Goal: Transaction & Acquisition: Download file/media

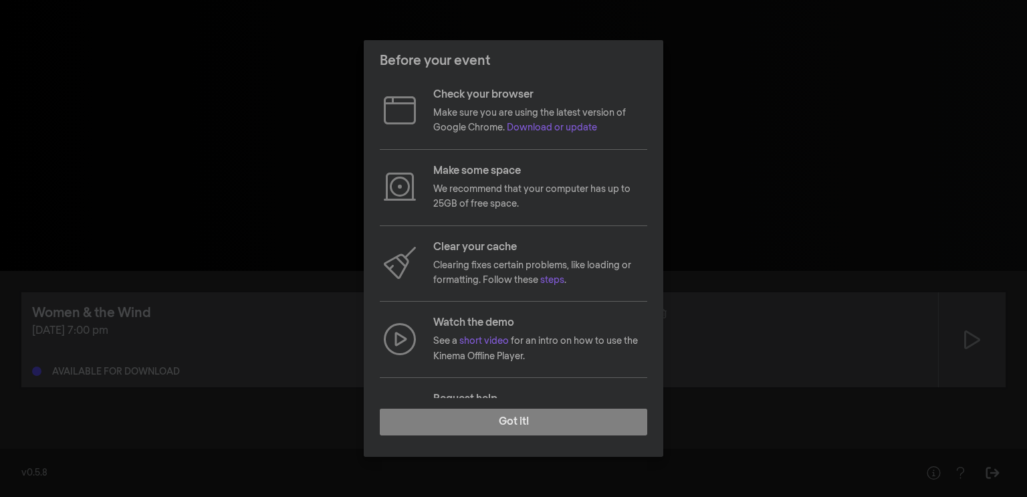
click at [221, 306] on div "Before your event Check your browser Make sure you are using the latest version…" at bounding box center [513, 248] width 1027 height 497
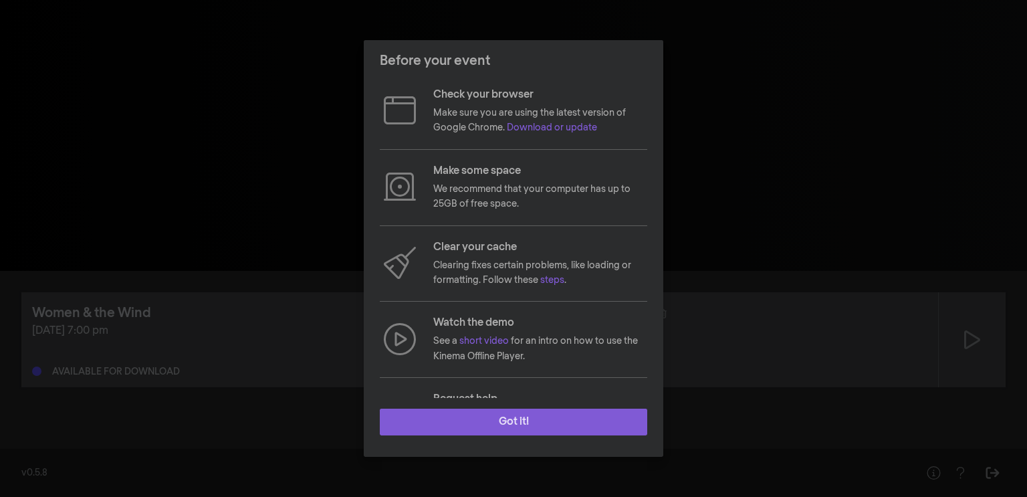
click at [480, 431] on button "Got it!" at bounding box center [514, 422] width 268 height 27
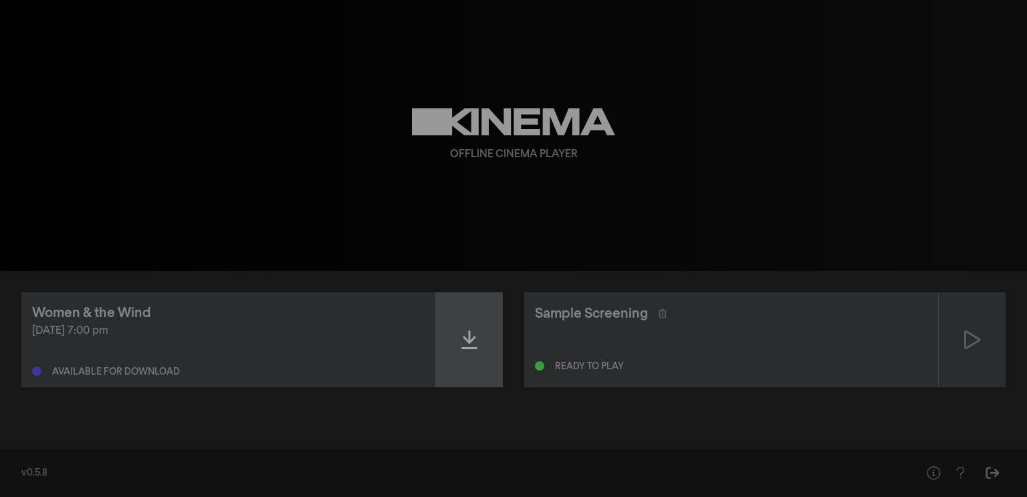
click at [462, 345] on icon at bounding box center [470, 339] width 16 height 21
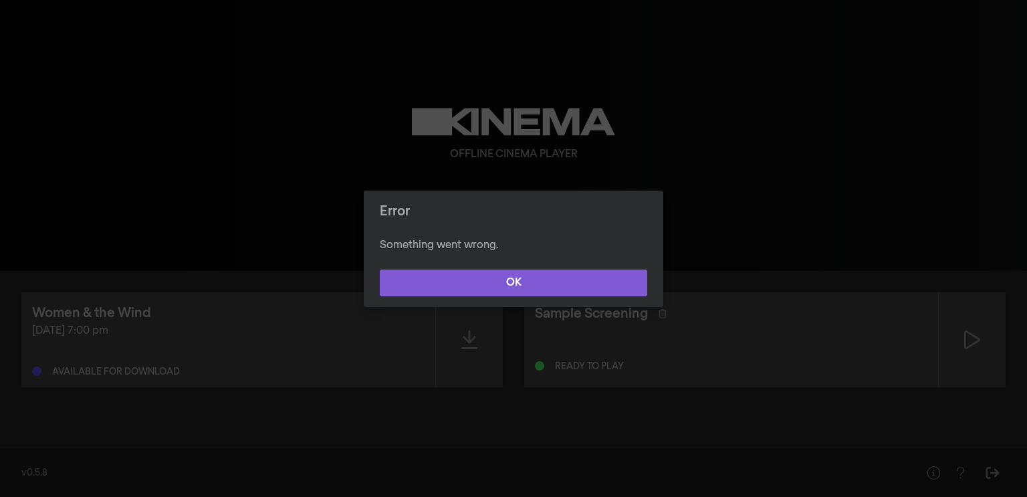
click at [447, 290] on button "OK" at bounding box center [514, 283] width 268 height 27
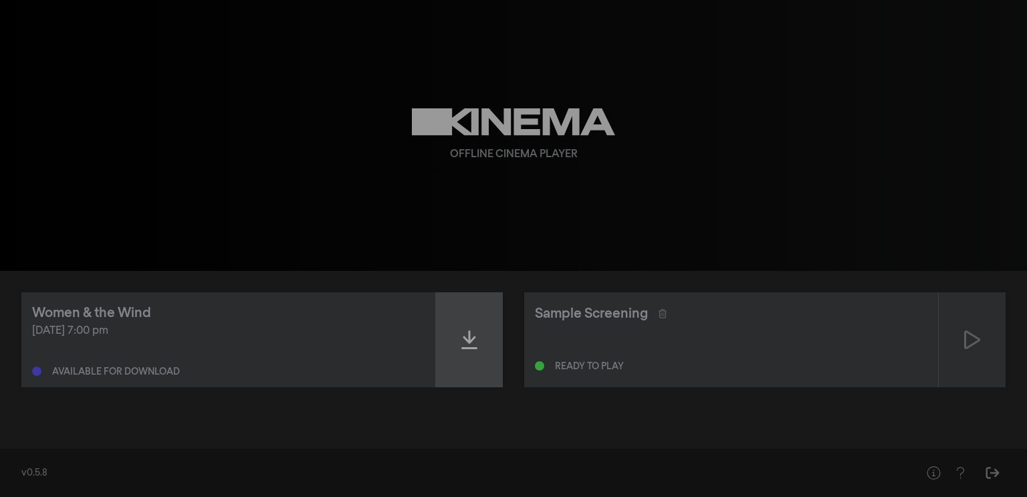
click at [474, 346] on icon at bounding box center [470, 339] width 16 height 21
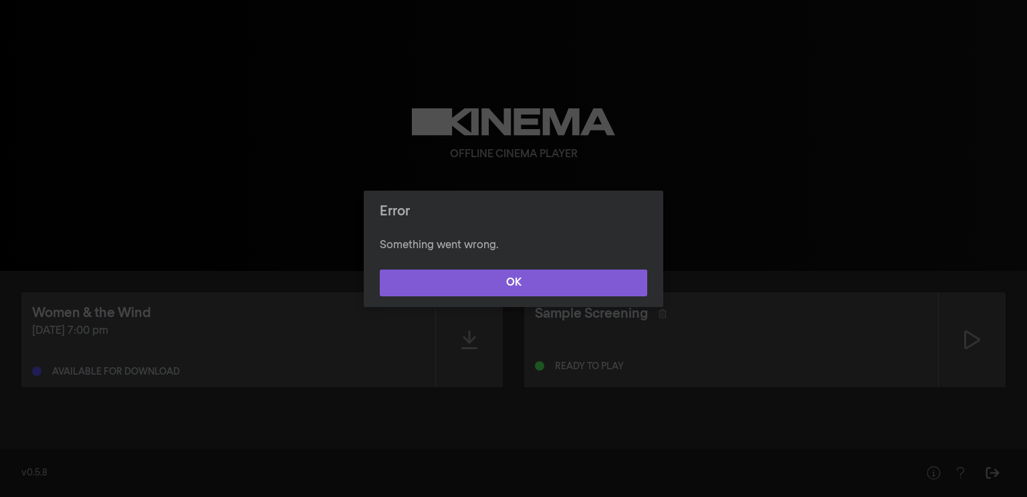
click at [479, 290] on button "OK" at bounding box center [514, 283] width 268 height 27
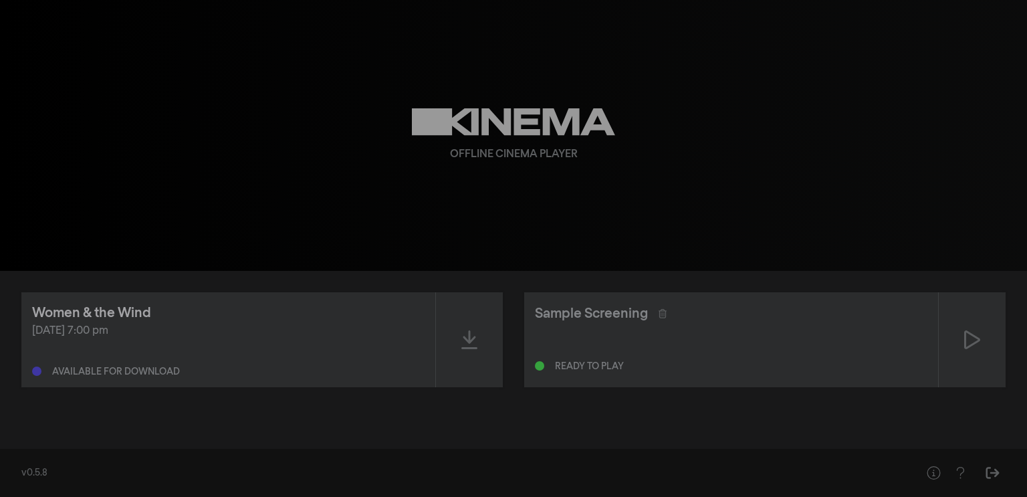
click at [85, 313] on div "Women & the Wind" at bounding box center [91, 313] width 119 height 20
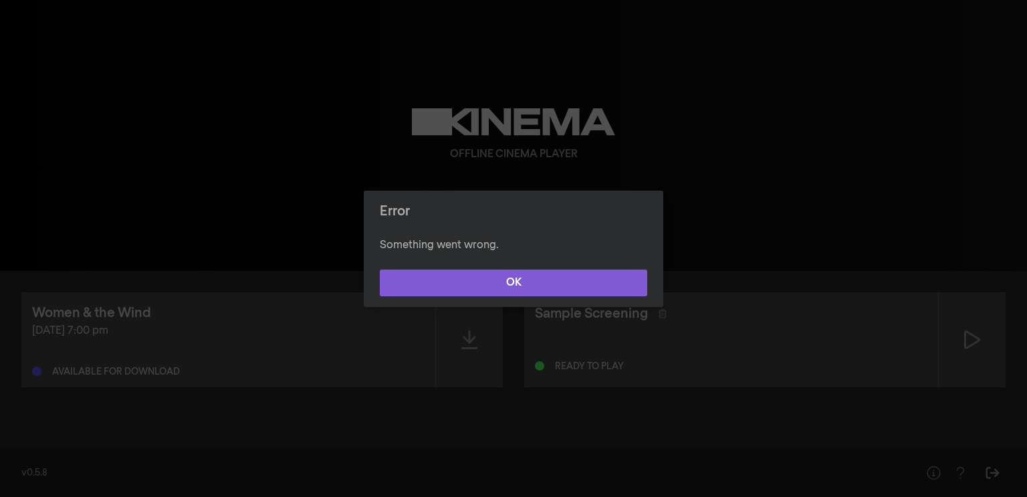
click at [481, 290] on button "OK" at bounding box center [514, 283] width 268 height 27
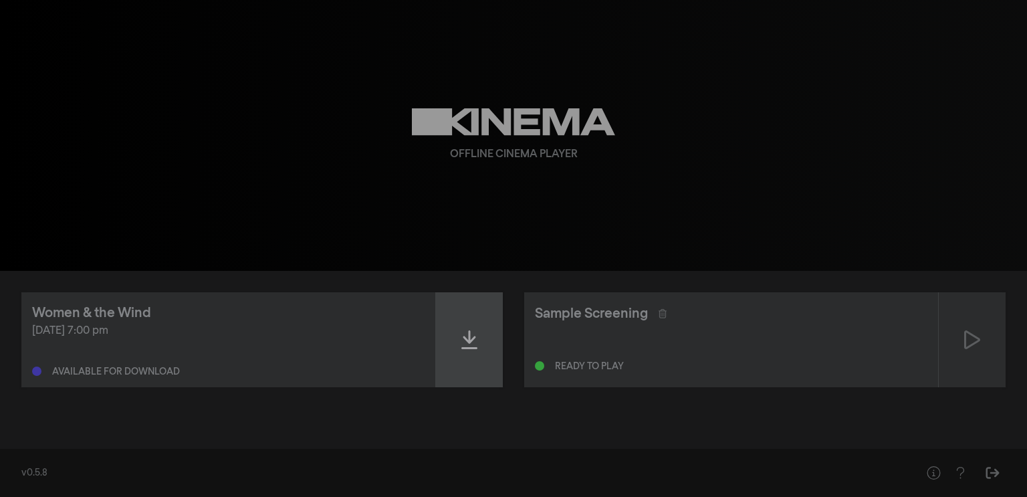
click at [476, 332] on icon at bounding box center [470, 339] width 16 height 21
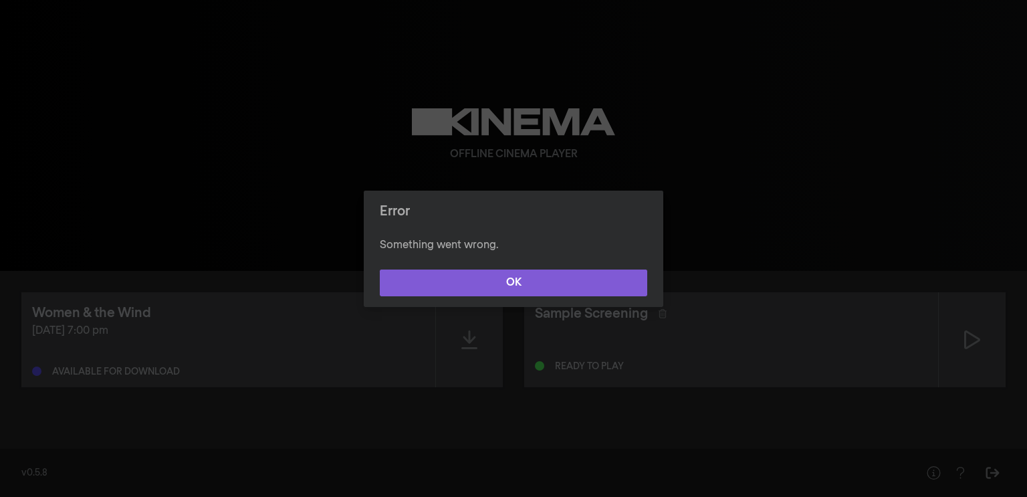
click at [488, 288] on button "OK" at bounding box center [514, 283] width 268 height 27
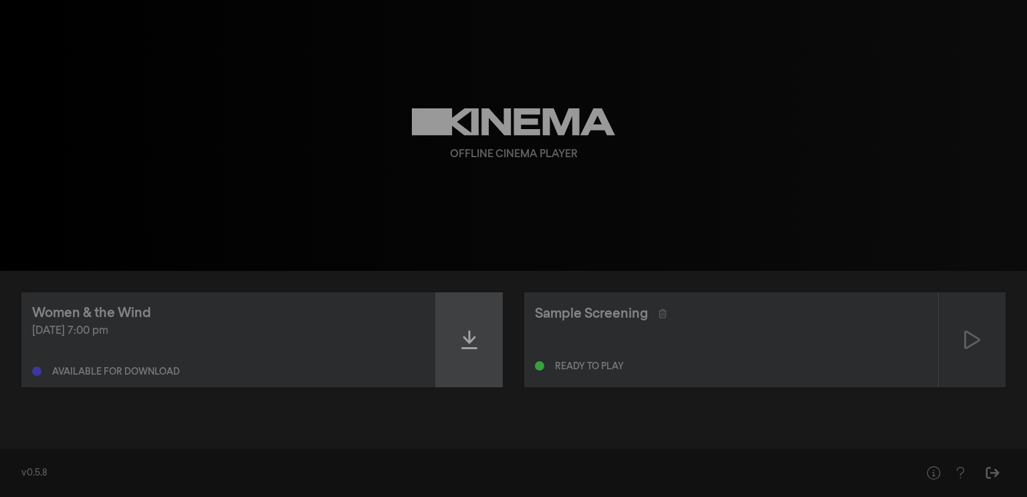
click at [459, 330] on div at bounding box center [469, 339] width 67 height 95
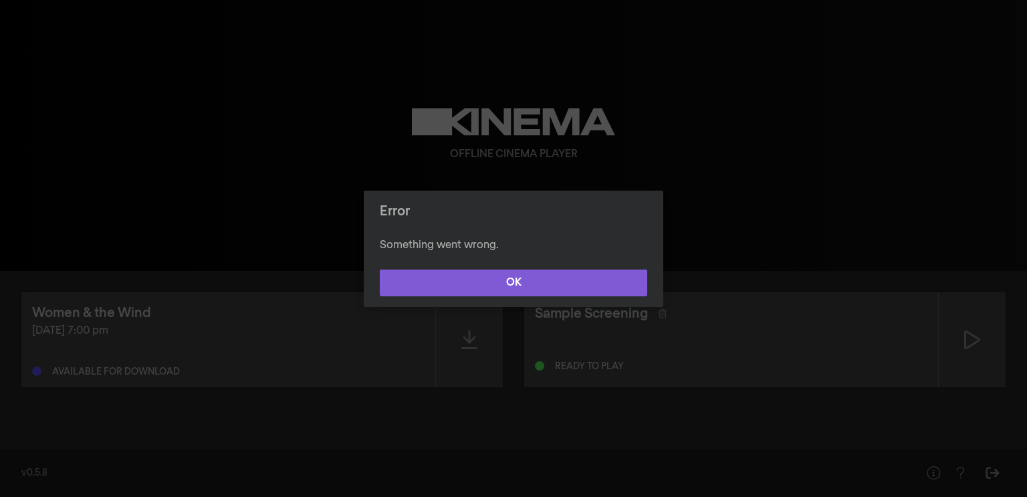
click at [474, 290] on button "OK" at bounding box center [514, 283] width 268 height 27
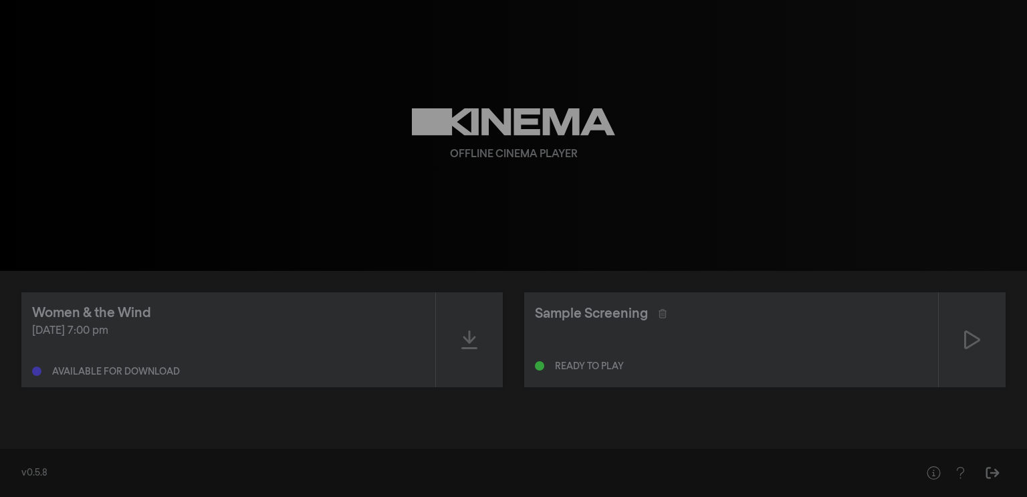
click at [43, 469] on div "v0.5.8" at bounding box center [457, 473] width 872 height 14
click at [720, 306] on div "Sample Screening" at bounding box center [731, 313] width 393 height 21
click at [962, 350] on div at bounding box center [972, 339] width 67 height 95
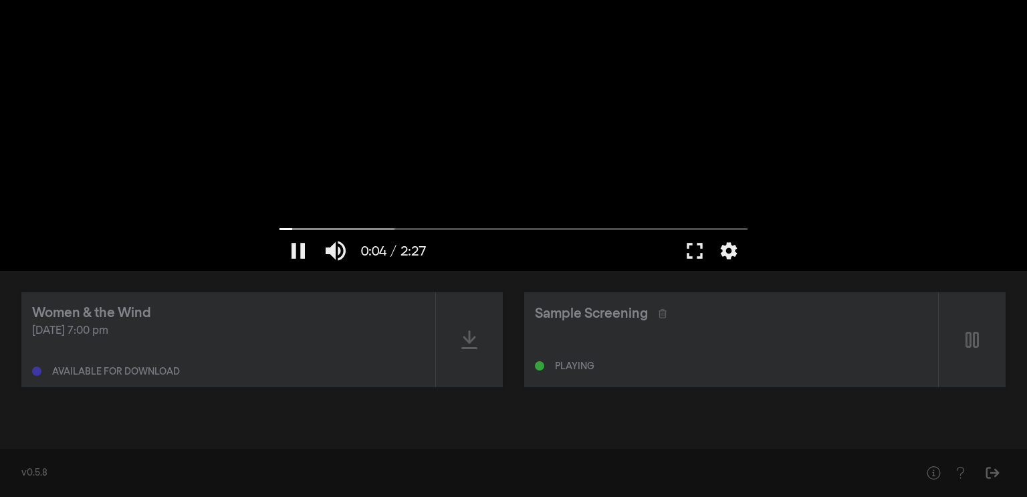
click at [354, 234] on div "pause 0:04 / 2:27 volume_up fullscreen settings" at bounding box center [514, 251] width 482 height 40
click at [356, 225] on input "Seek" at bounding box center [514, 229] width 468 height 8
click at [373, 225] on input "Seek" at bounding box center [514, 229] width 468 height 8
click at [290, 247] on button "pause" at bounding box center [298, 251] width 37 height 40
type input "30.701458"
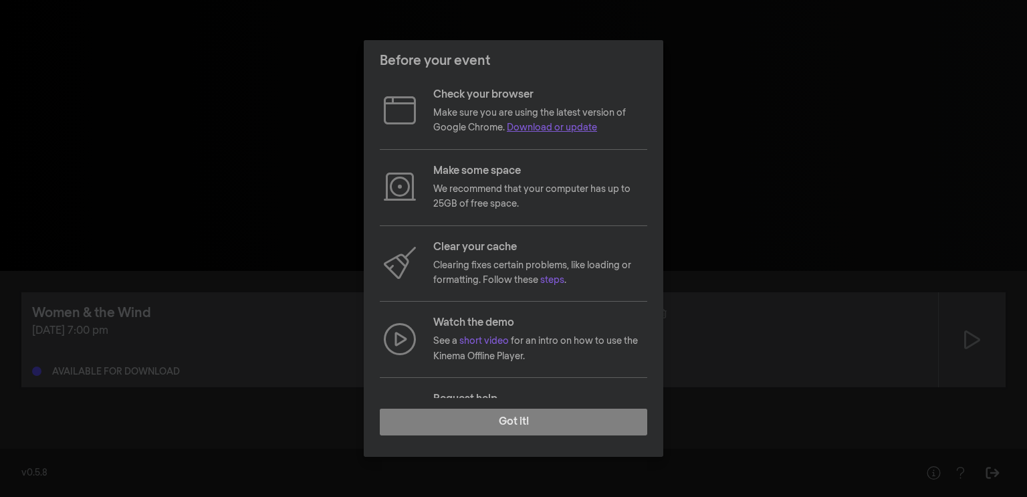
click at [536, 130] on link "Download or update" at bounding box center [552, 127] width 90 height 9
click at [544, 282] on link "steps" at bounding box center [552, 280] width 24 height 9
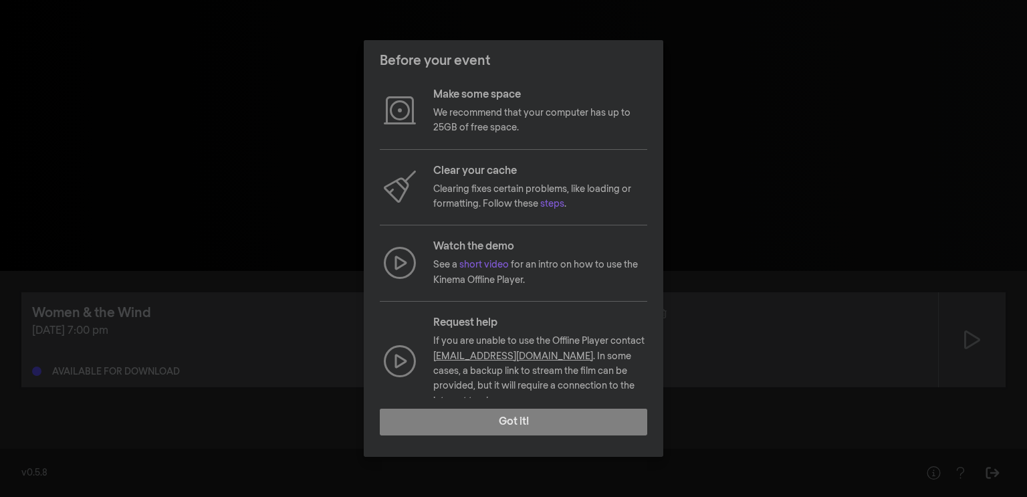
click at [497, 357] on link "[EMAIL_ADDRESS][DOMAIN_NAME]" at bounding box center [513, 356] width 160 height 9
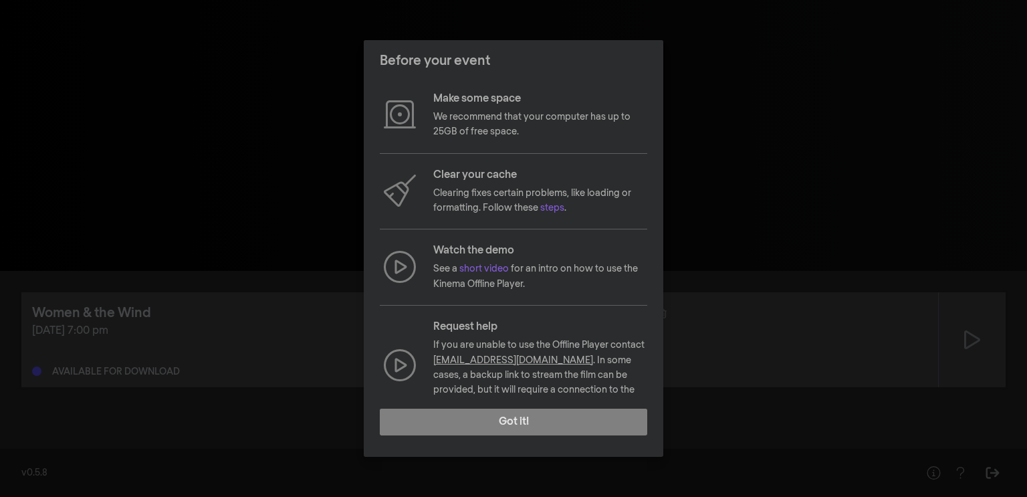
scroll to position [76, 0]
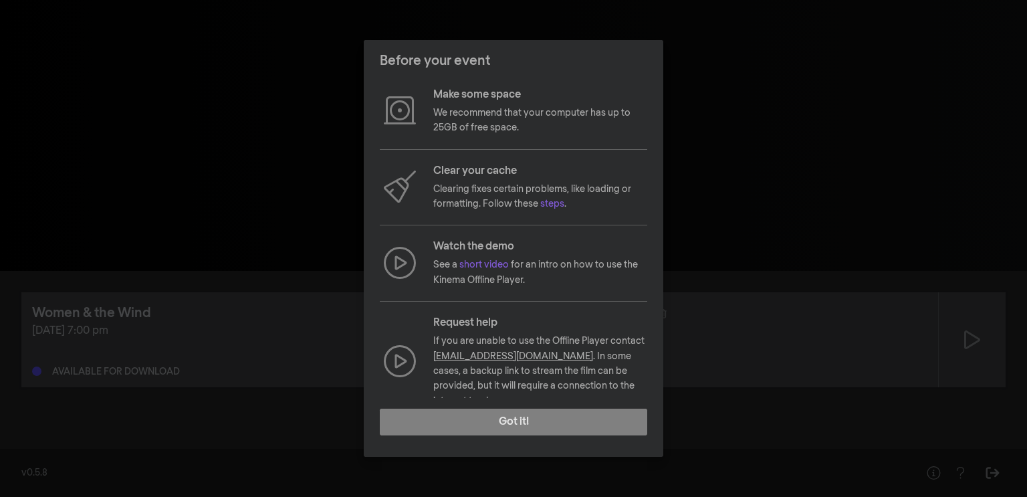
click at [264, 216] on div "Before your event Check your browser Make sure you are using the latest version…" at bounding box center [513, 248] width 1027 height 497
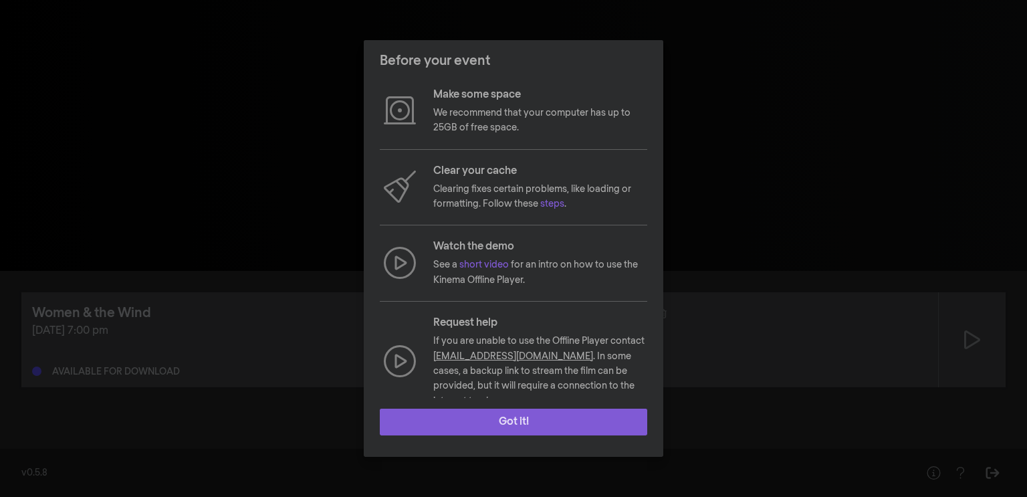
click at [429, 422] on button "Got it!" at bounding box center [514, 422] width 268 height 27
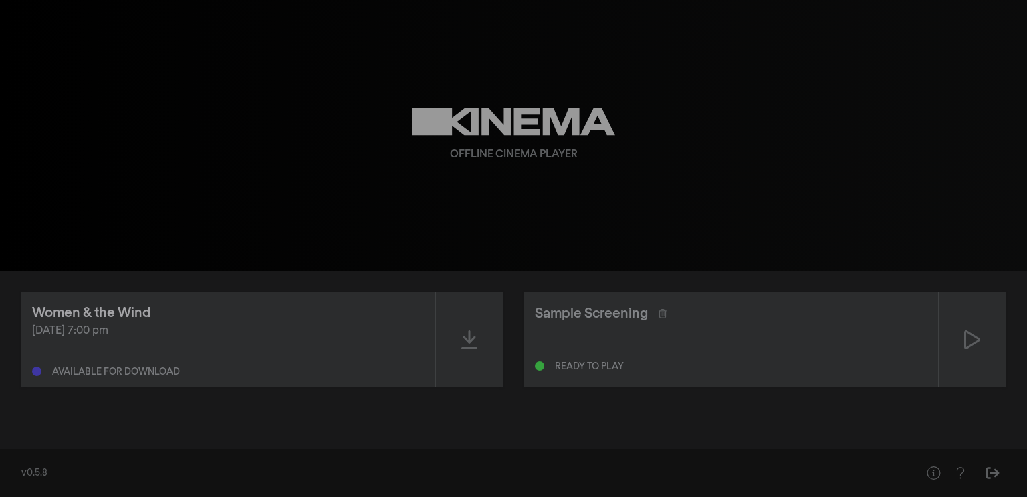
click at [48, 314] on div "Women & the Wind" at bounding box center [91, 313] width 119 height 20
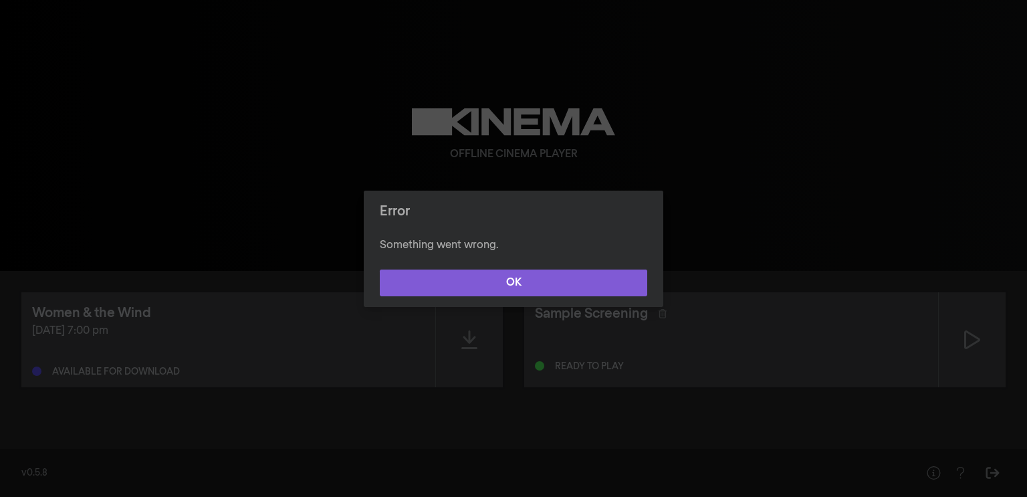
click at [476, 276] on button "OK" at bounding box center [514, 283] width 268 height 27
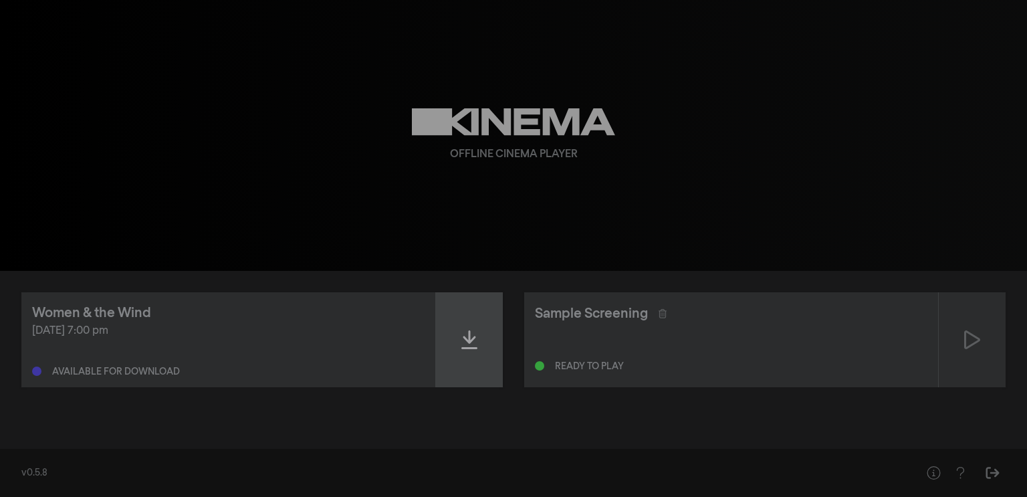
click at [449, 344] on div at bounding box center [469, 339] width 67 height 95
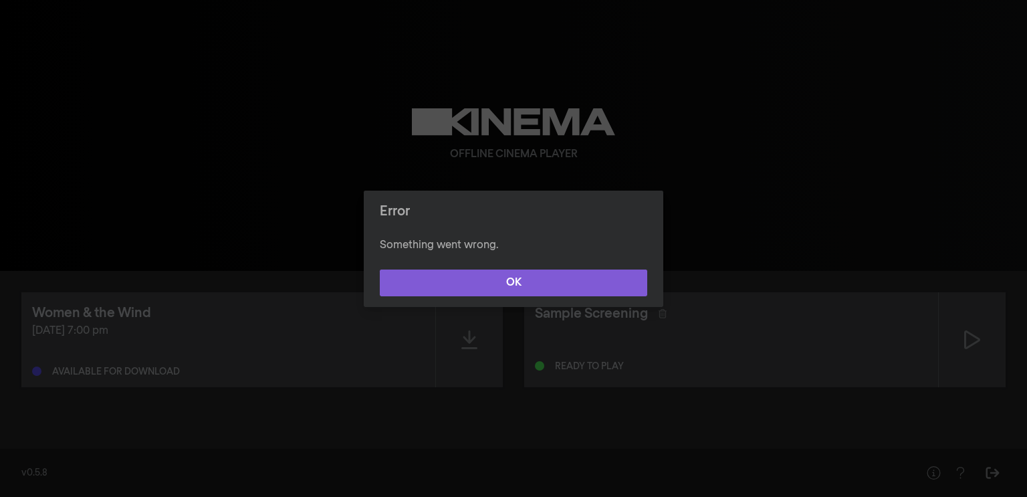
click at [480, 283] on button "OK" at bounding box center [514, 283] width 268 height 27
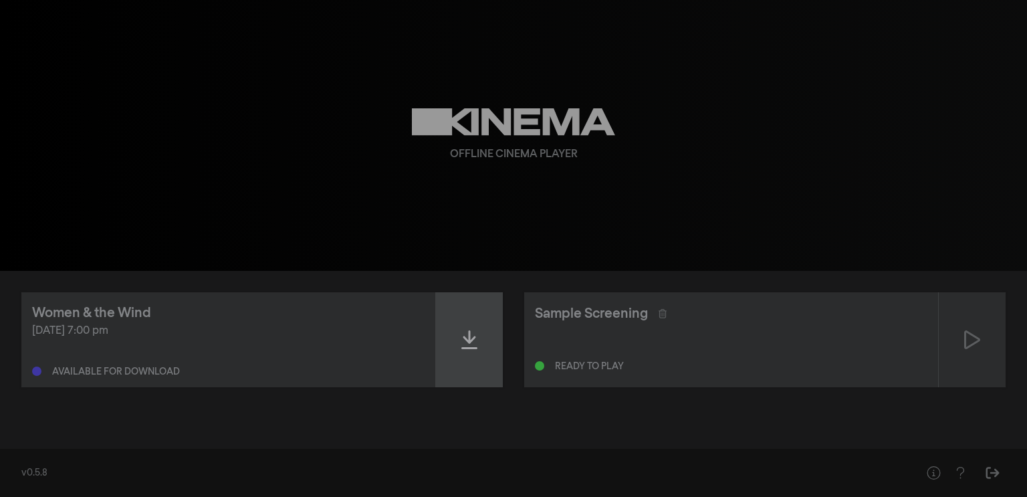
click at [472, 344] on icon at bounding box center [470, 339] width 16 height 21
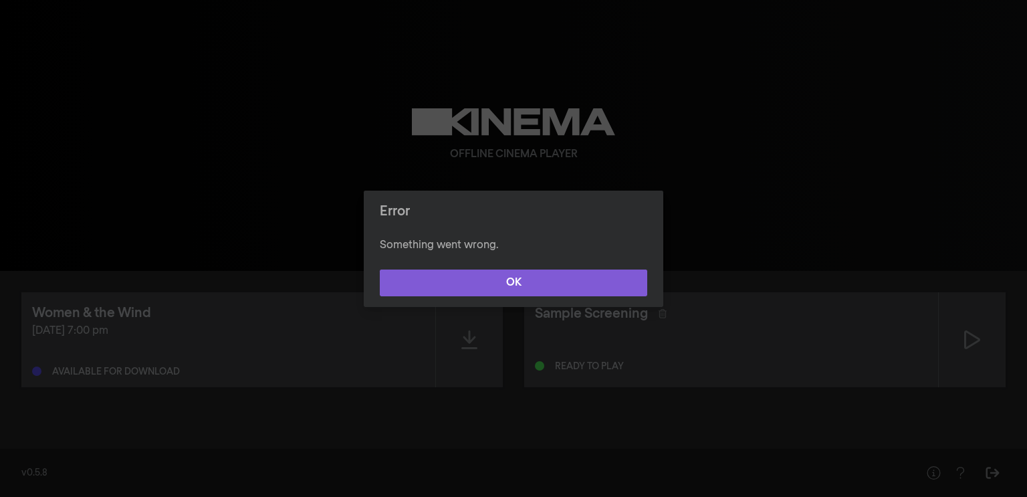
click at [468, 293] on button "OK" at bounding box center [514, 283] width 268 height 27
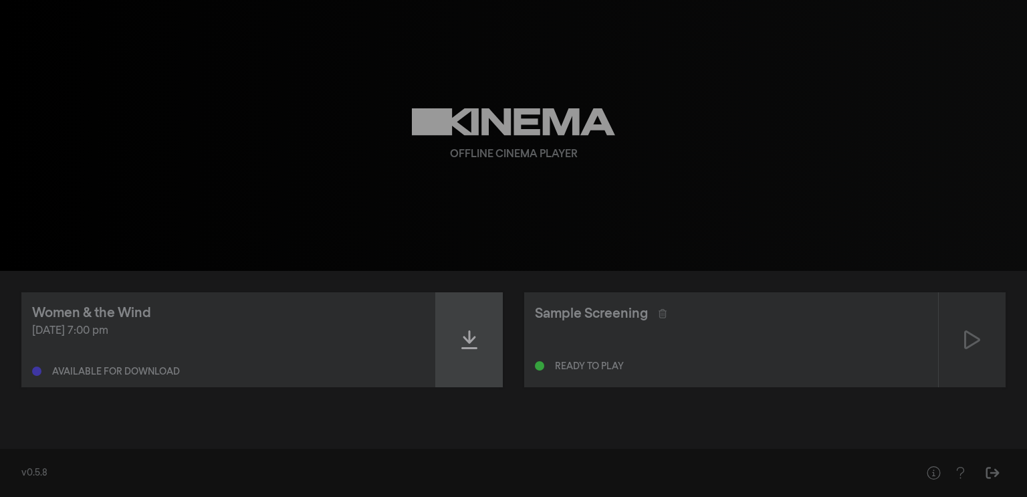
click at [457, 359] on div at bounding box center [469, 339] width 67 height 95
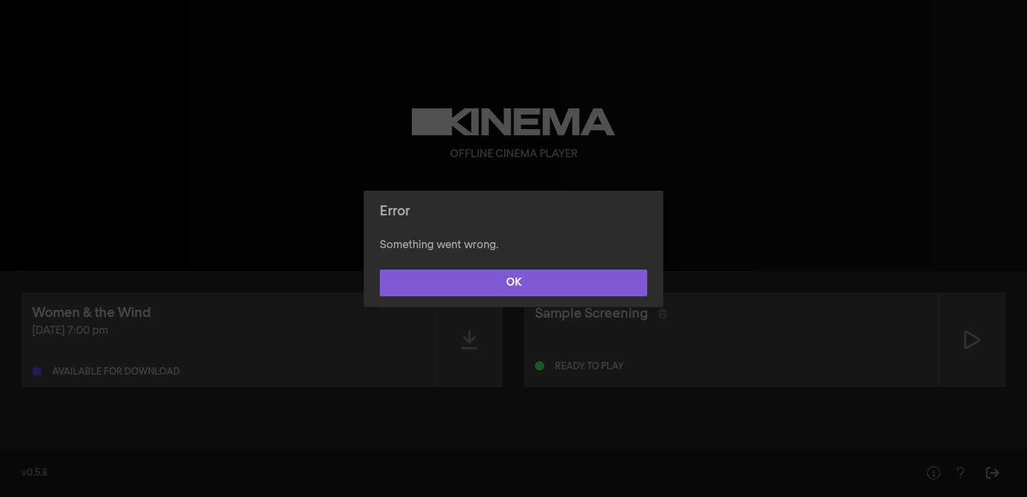
click at [470, 277] on button "OK" at bounding box center [514, 283] width 268 height 27
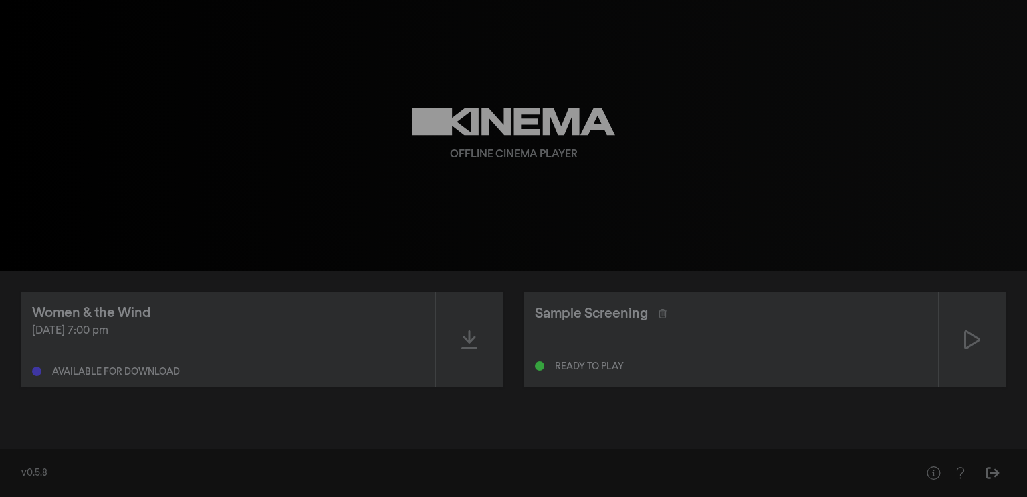
click at [52, 371] on div "Available for download" at bounding box center [116, 371] width 128 height 9
click at [75, 312] on div "Women & the Wind" at bounding box center [91, 313] width 119 height 20
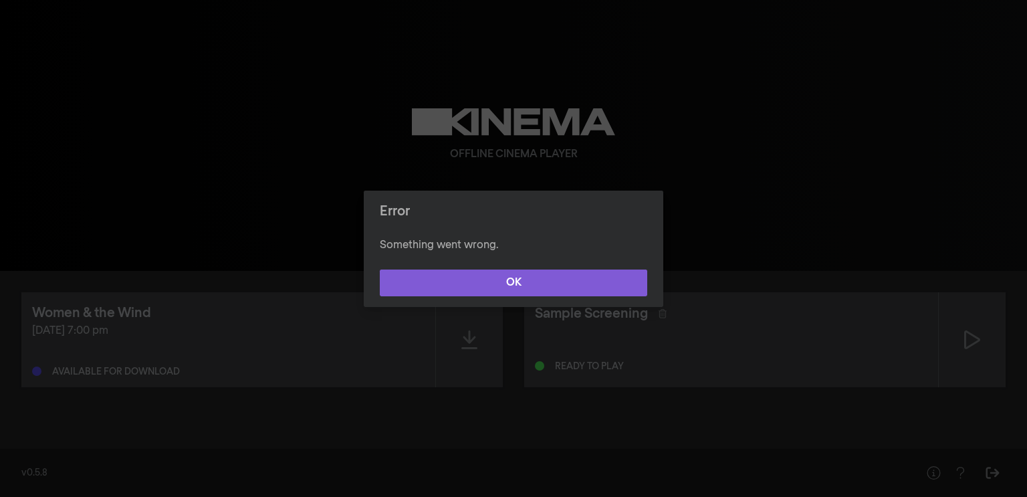
click at [399, 291] on button "OK" at bounding box center [514, 283] width 268 height 27
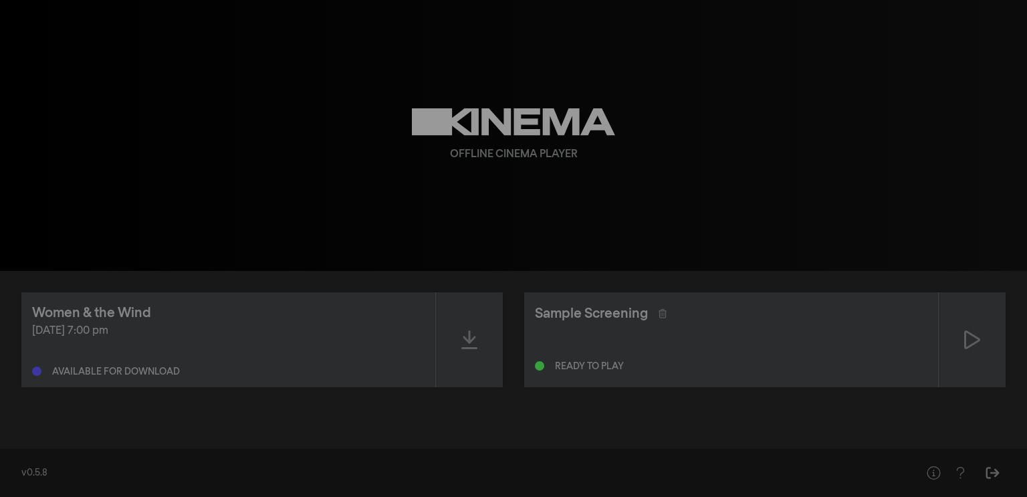
click at [504, 332] on div "Women & the Wind Aug 16, 2025 at 7:00 pm Available for download Sample Screenin…" at bounding box center [513, 339] width 985 height 95
click at [473, 332] on icon at bounding box center [470, 339] width 16 height 21
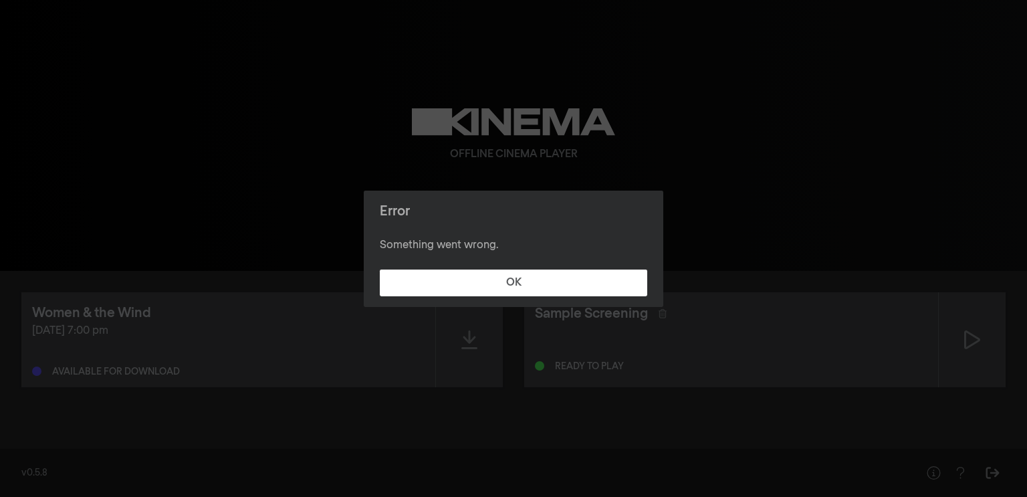
click at [464, 266] on footer "OK" at bounding box center [514, 283] width 300 height 48
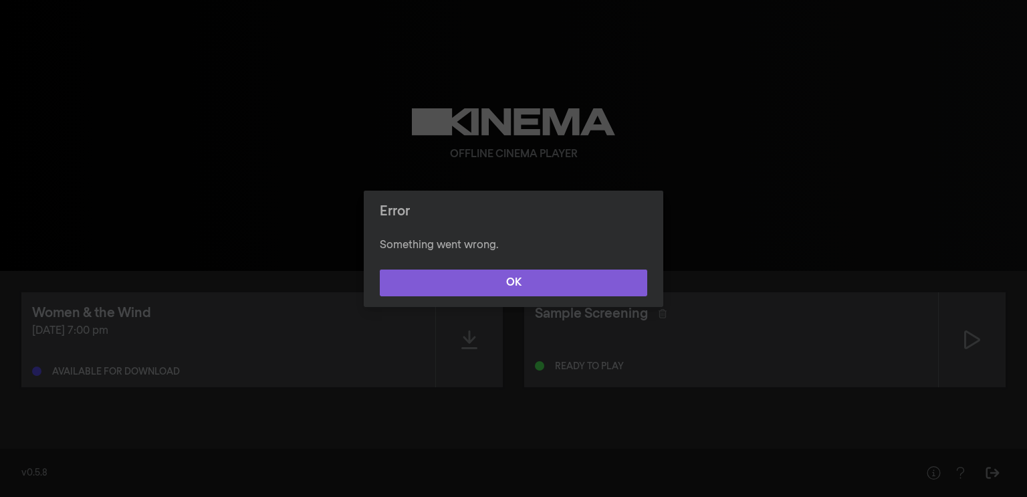
click at [471, 278] on button "OK" at bounding box center [514, 283] width 268 height 27
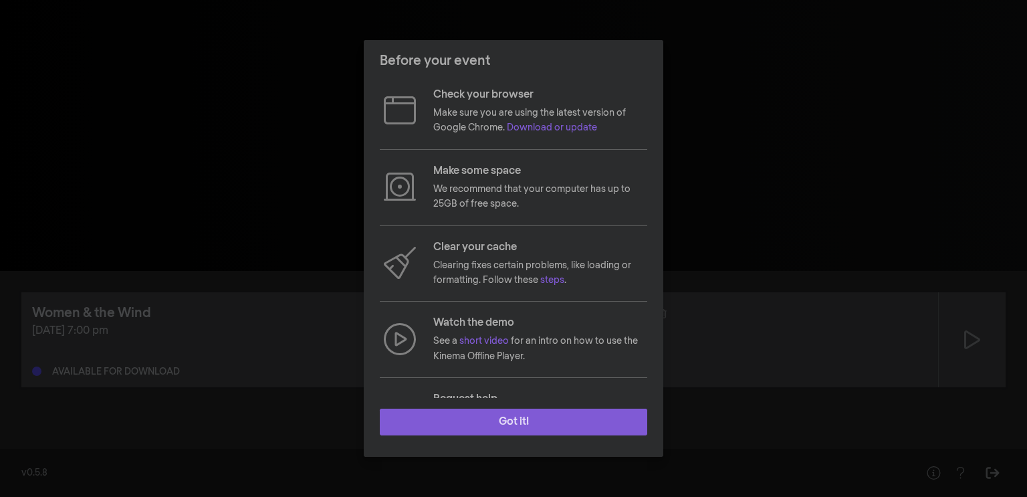
click at [480, 422] on button "Got it!" at bounding box center [514, 422] width 268 height 27
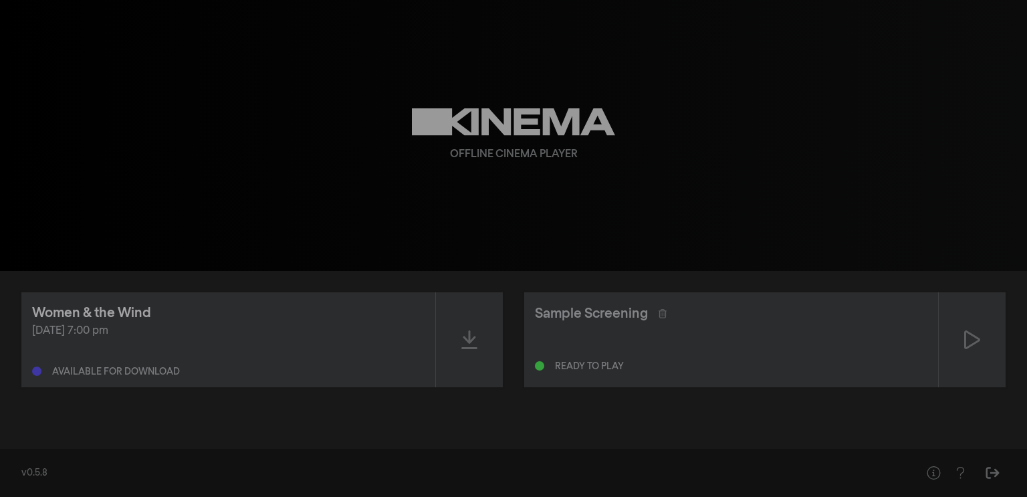
click at [124, 313] on div "Women & the Wind" at bounding box center [91, 313] width 119 height 20
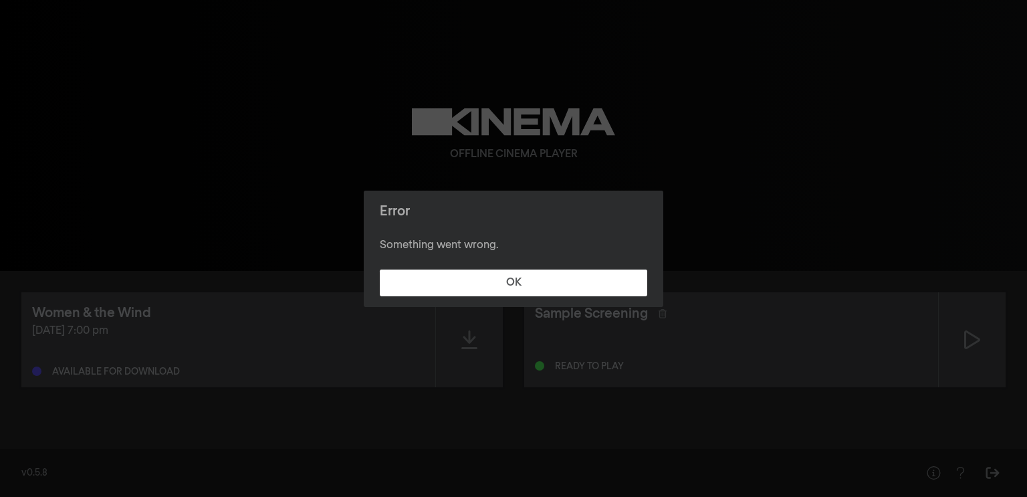
click at [444, 298] on footer "OK" at bounding box center [514, 283] width 300 height 48
click at [470, 298] on footer "OK" at bounding box center [514, 283] width 300 height 48
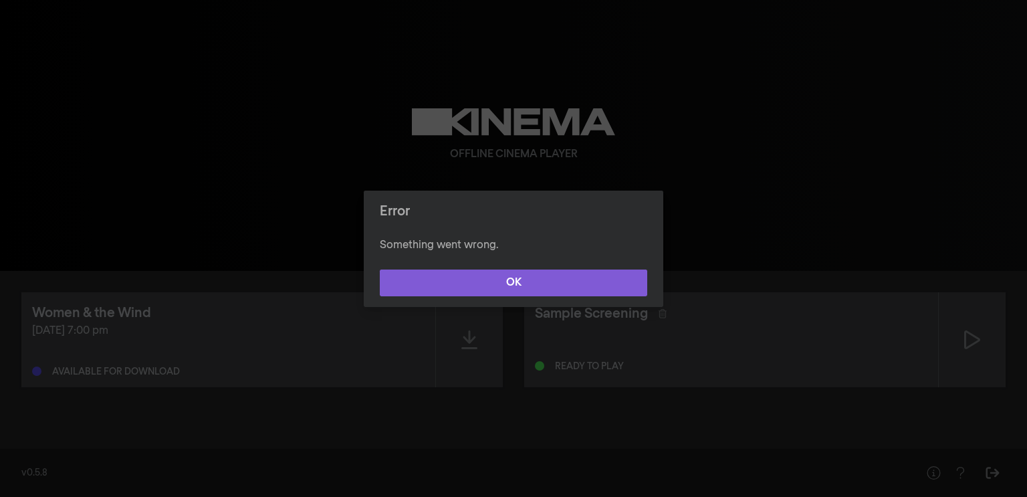
click at [469, 296] on button "OK" at bounding box center [514, 283] width 268 height 27
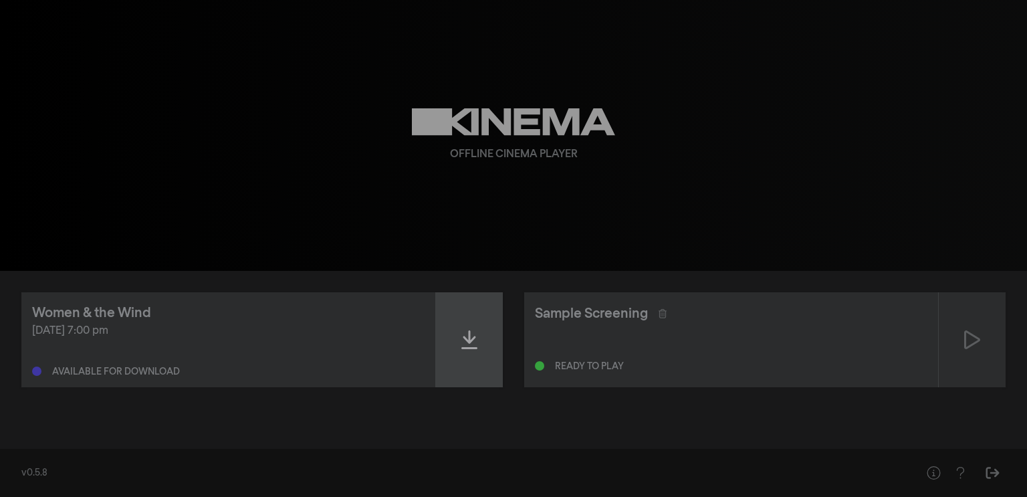
click at [483, 321] on div at bounding box center [469, 339] width 67 height 95
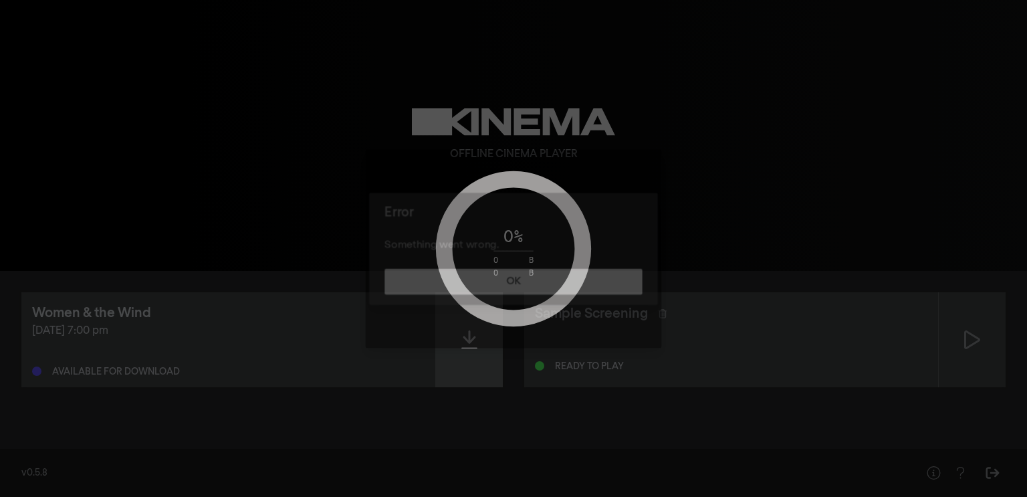
click at [483, 321] on div "Error Something went wrong. OK" at bounding box center [513, 248] width 1027 height 497
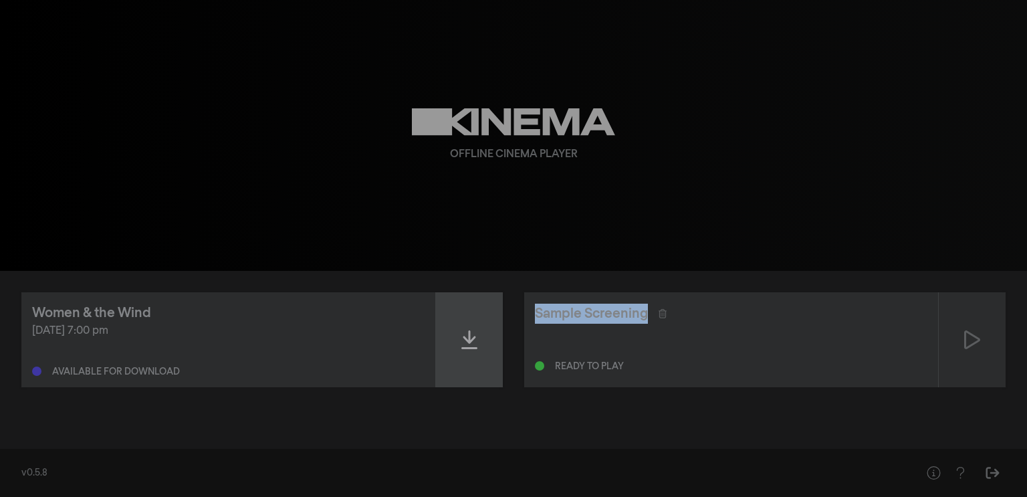
click at [483, 321] on div at bounding box center [469, 339] width 67 height 95
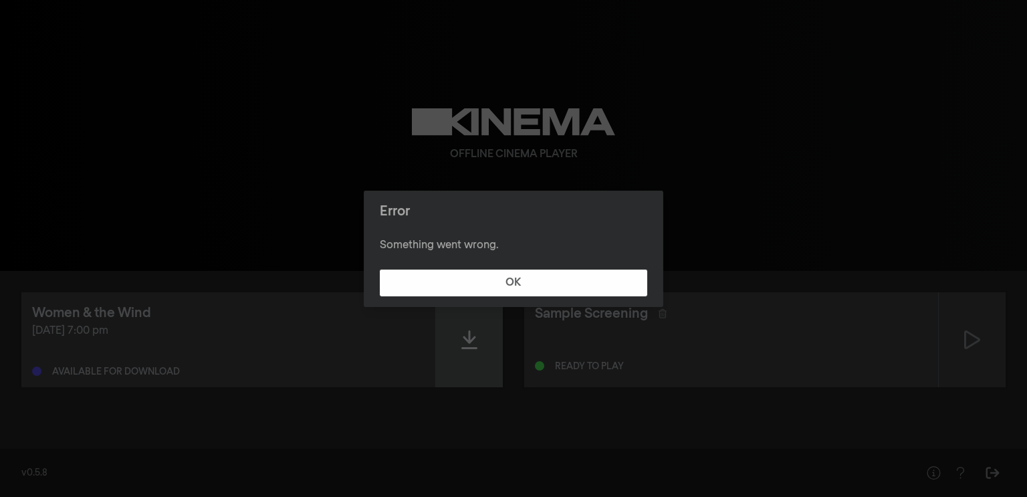
click at [483, 321] on div "Error Something went wrong. OK" at bounding box center [513, 248] width 1027 height 497
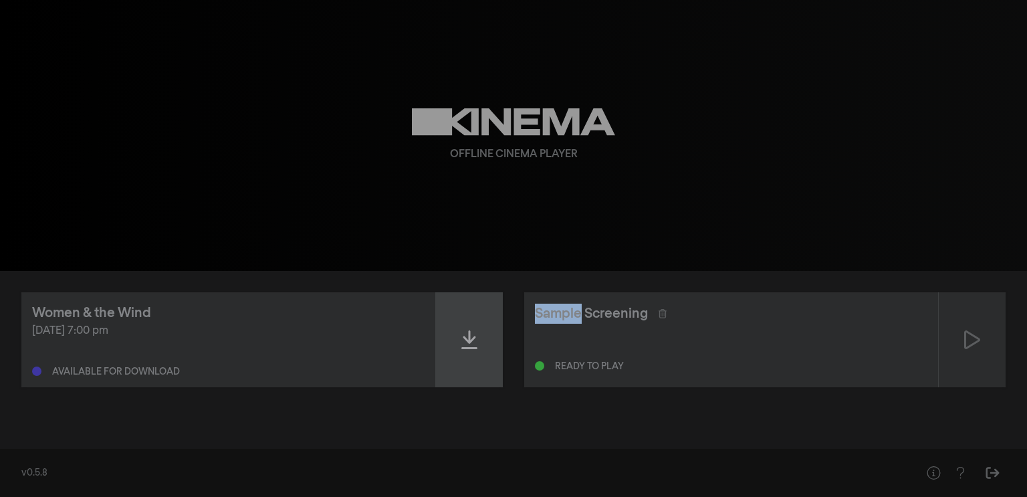
click at [483, 321] on div at bounding box center [469, 339] width 67 height 95
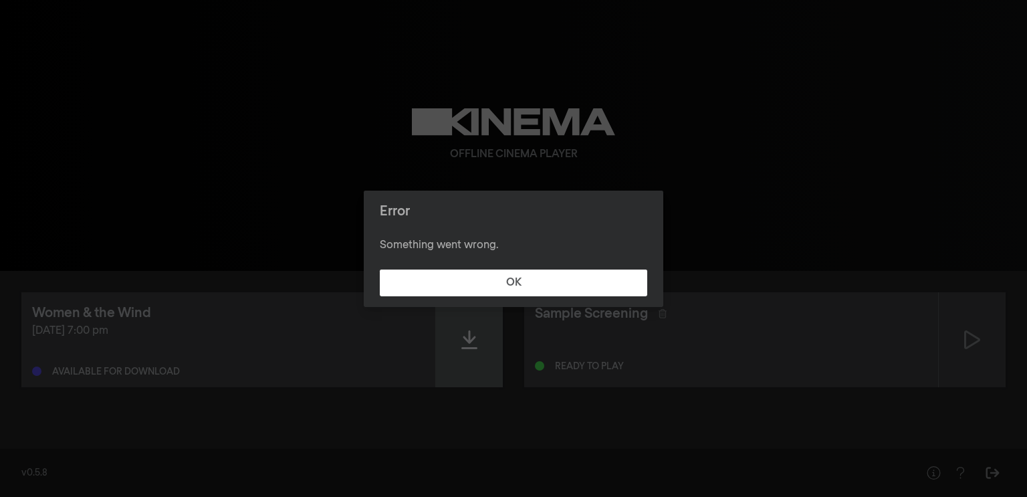
click at [483, 321] on div "Error Something went wrong. OK" at bounding box center [513, 248] width 1027 height 497
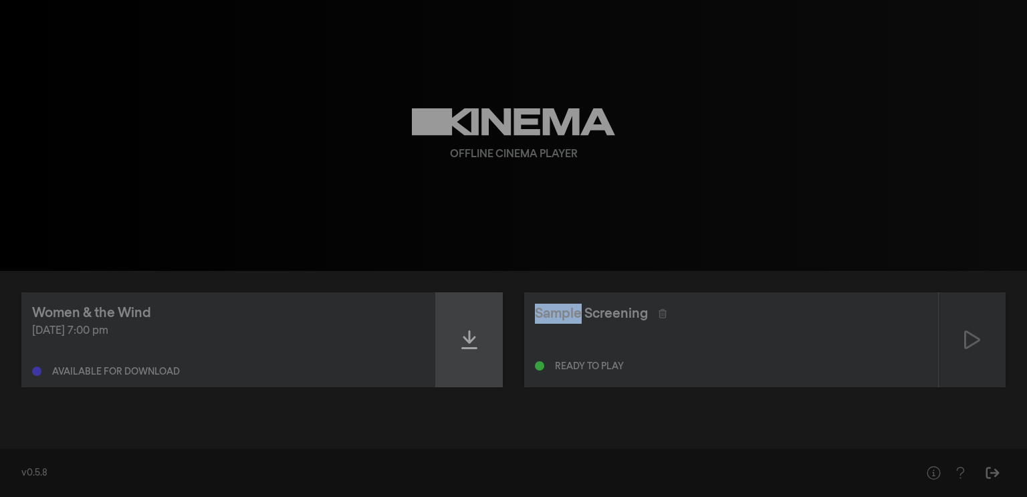
click at [483, 321] on div at bounding box center [469, 339] width 67 height 95
click at [463, 343] on icon at bounding box center [470, 339] width 16 height 21
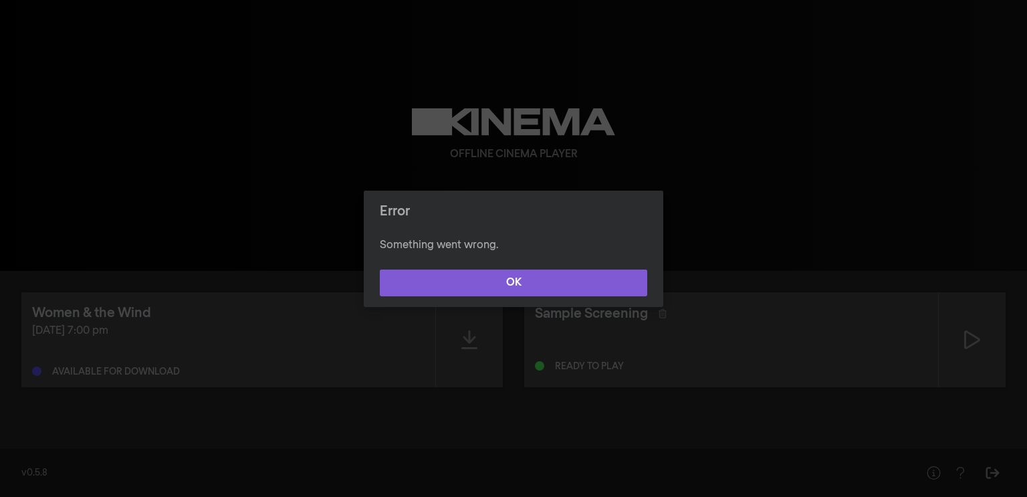
click at [447, 277] on button "OK" at bounding box center [514, 283] width 268 height 27
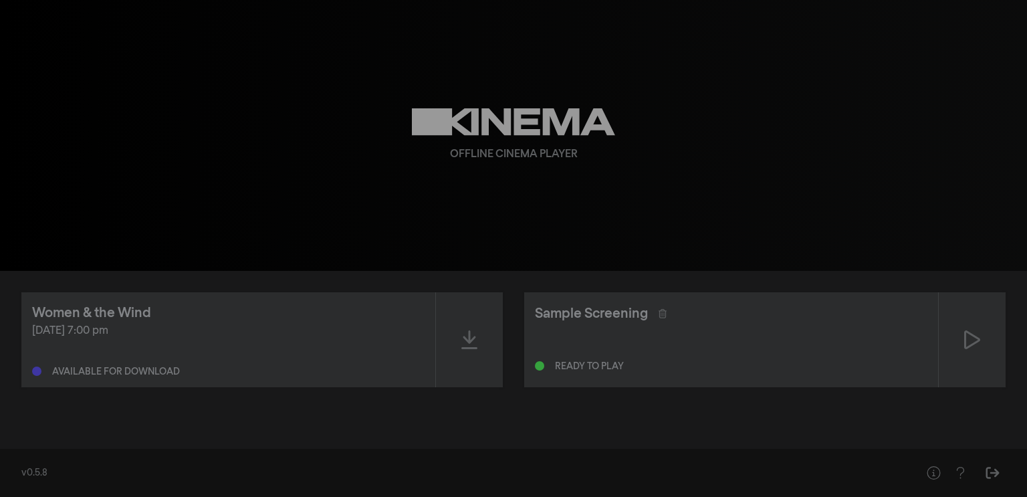
click at [533, 159] on div "Offline Cinema Player" at bounding box center [514, 154] width 128 height 16
click at [463, 325] on div at bounding box center [469, 339] width 67 height 95
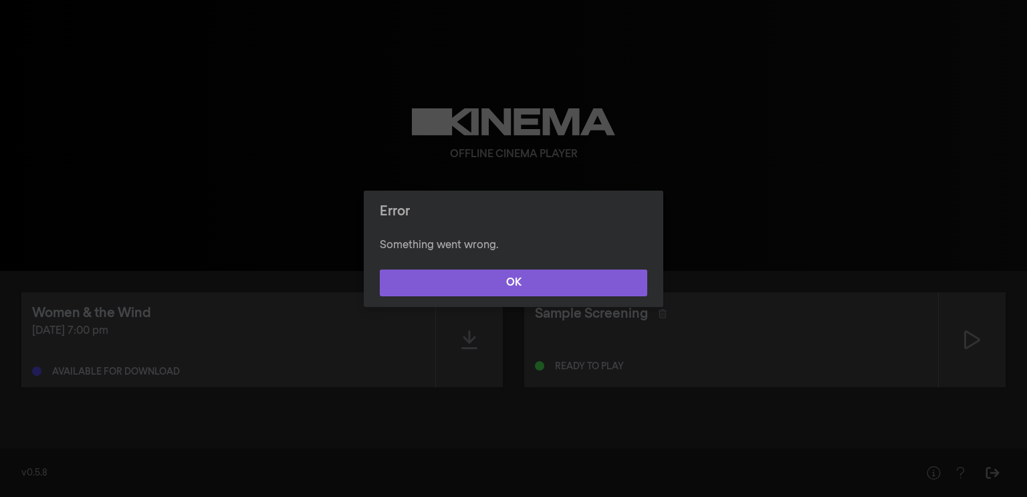
click at [458, 295] on button "OK" at bounding box center [514, 283] width 268 height 27
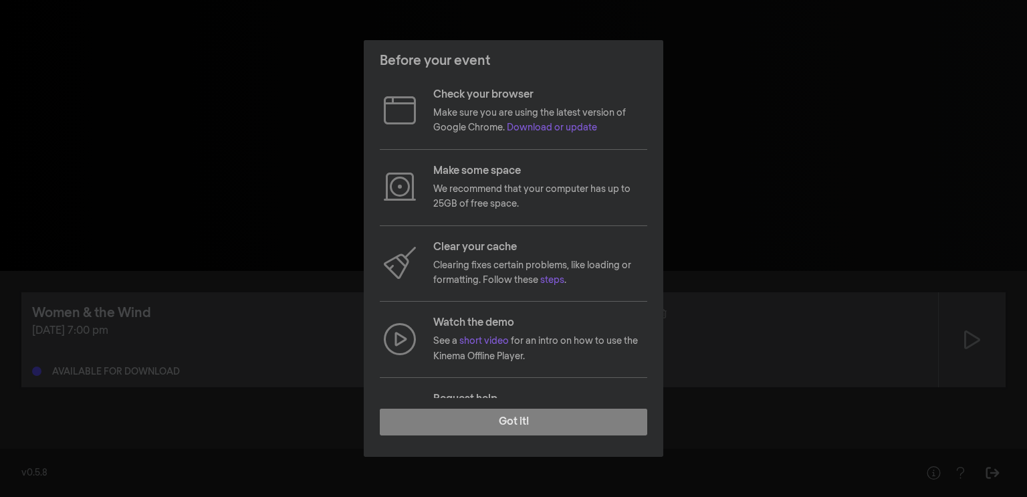
click at [538, 439] on footer "Got it!" at bounding box center [514, 427] width 300 height 59
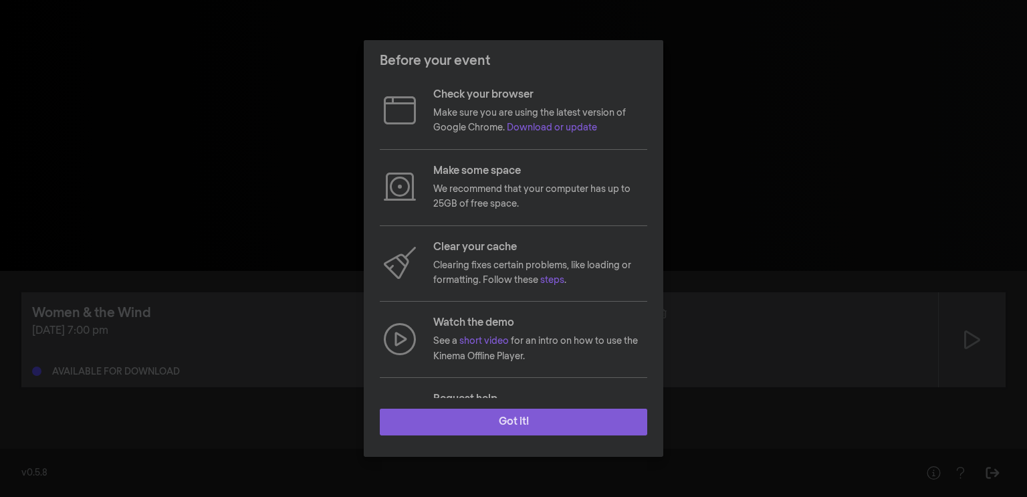
click at [537, 429] on button "Got it!" at bounding box center [514, 422] width 268 height 27
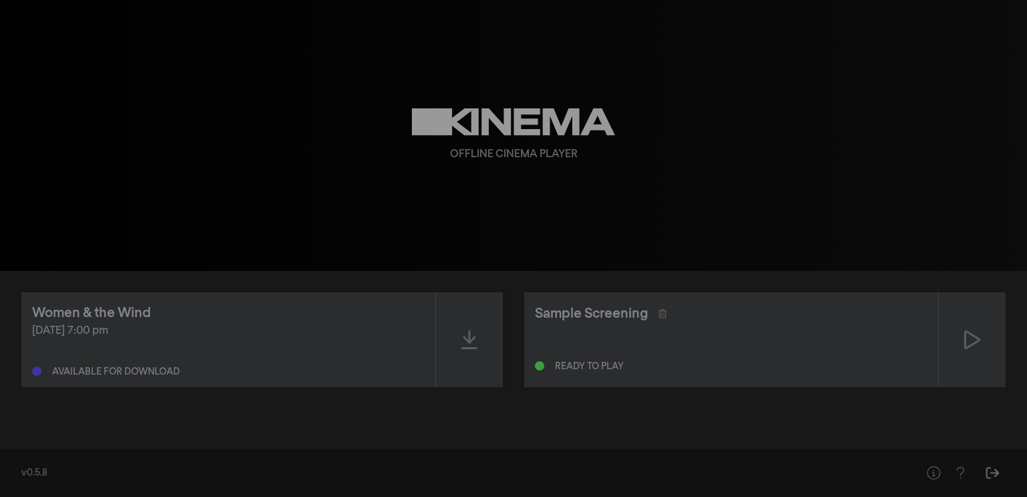
click at [136, 382] on div "Women & the Wind Aug 16, 2025 at 7:00 pm Available for download" at bounding box center [228, 339] width 414 height 95
click at [137, 371] on div "Available for download" at bounding box center [116, 371] width 128 height 9
click at [473, 324] on div at bounding box center [469, 339] width 67 height 95
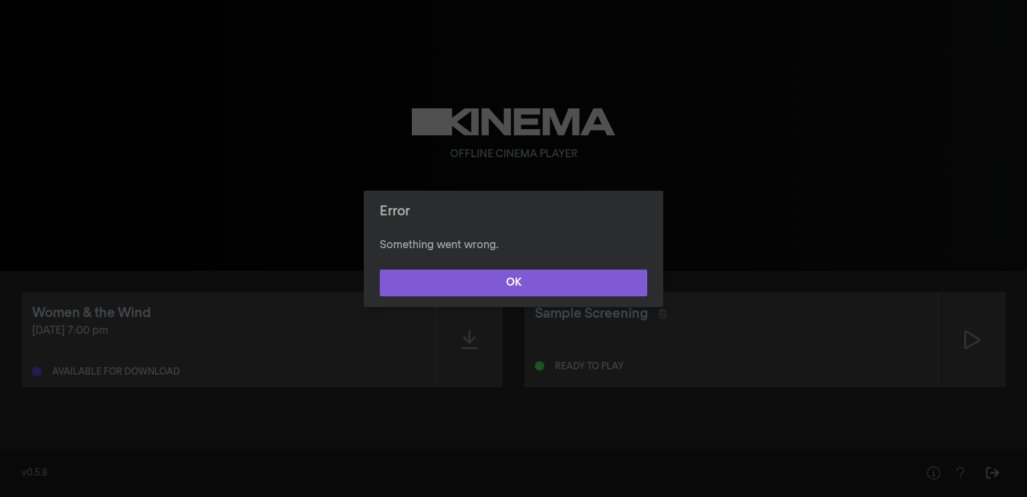
click at [501, 275] on button "OK" at bounding box center [514, 283] width 268 height 27
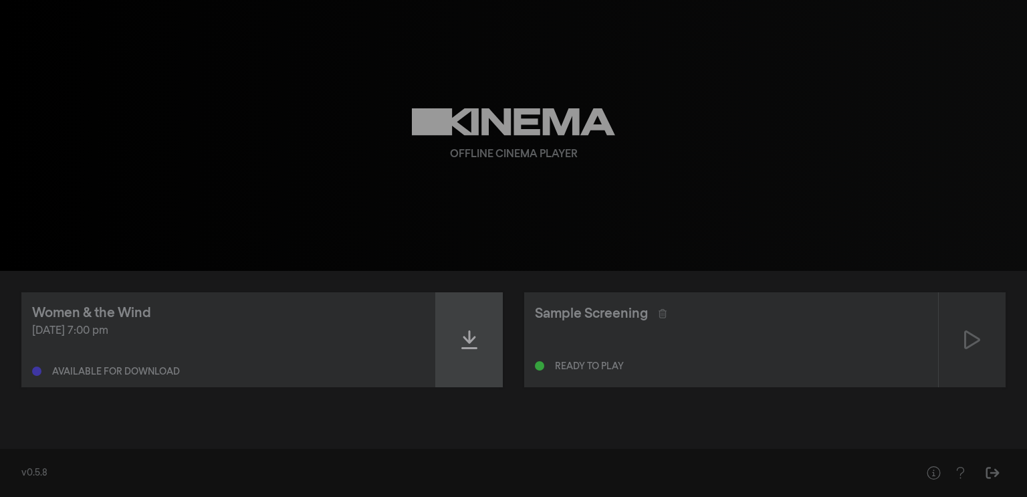
click at [488, 314] on div at bounding box center [469, 339] width 67 height 95
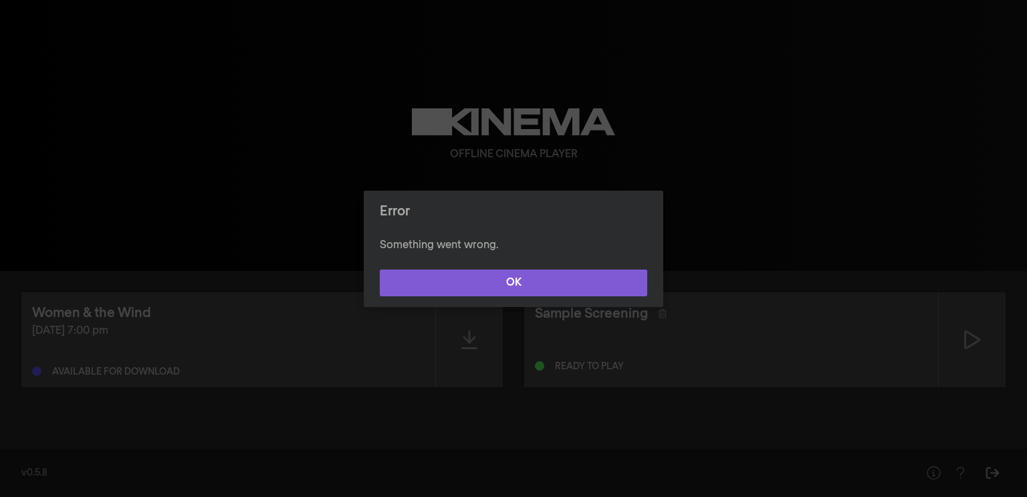
click at [488, 284] on button "OK" at bounding box center [514, 283] width 268 height 27
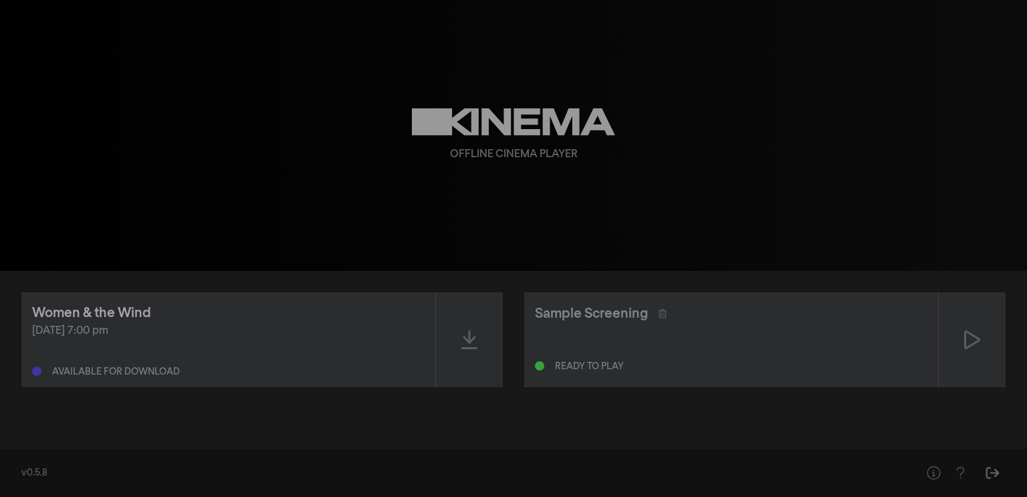
click at [84, 318] on div "Women & the Wind" at bounding box center [91, 313] width 119 height 20
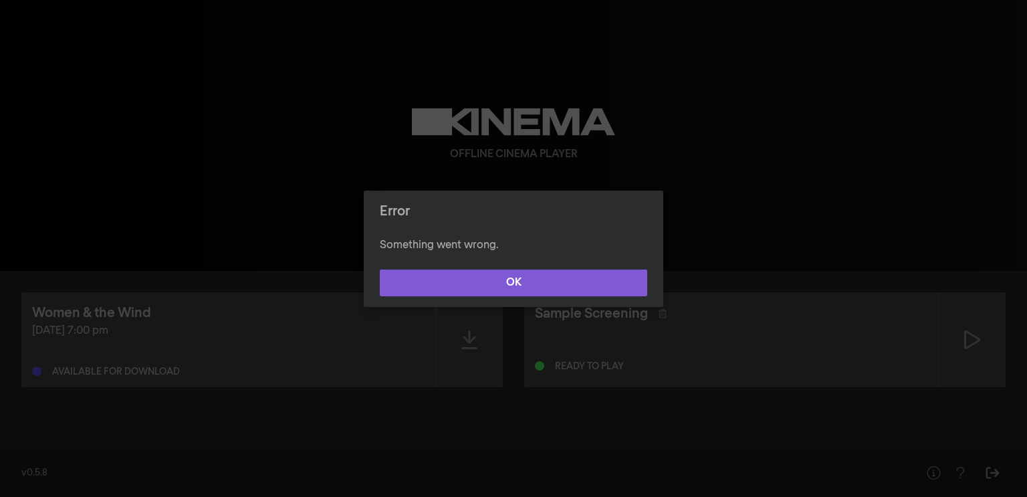
click at [401, 270] on button "OK" at bounding box center [514, 283] width 268 height 27
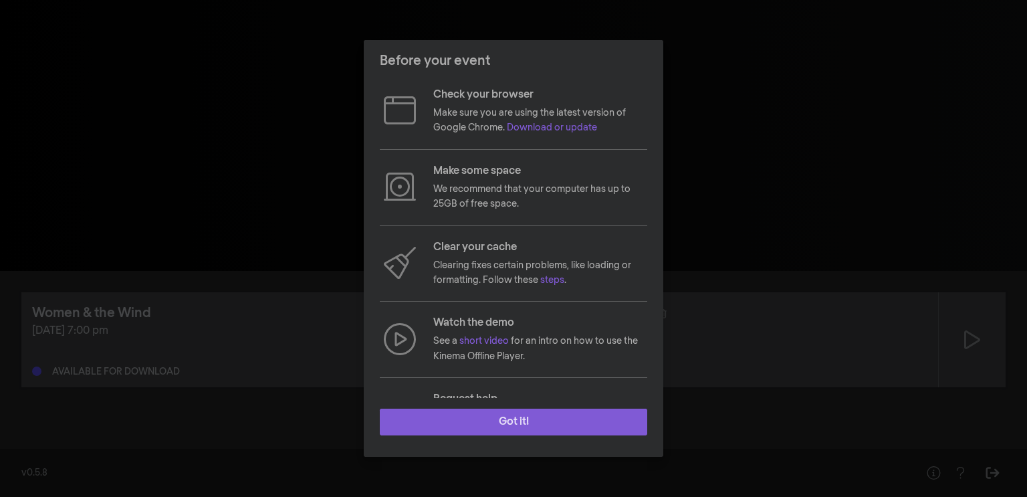
click at [456, 431] on button "Got it!" at bounding box center [514, 422] width 268 height 27
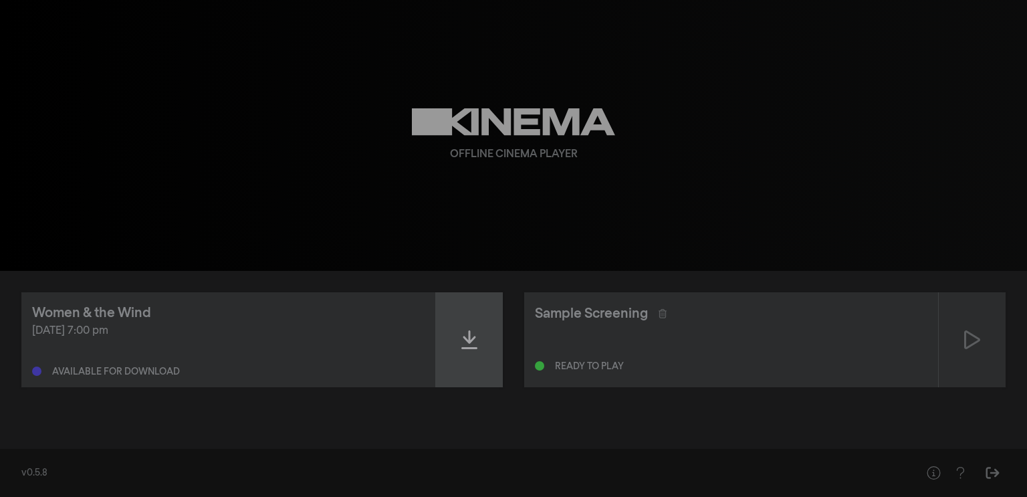
click at [465, 355] on div at bounding box center [469, 339] width 67 height 95
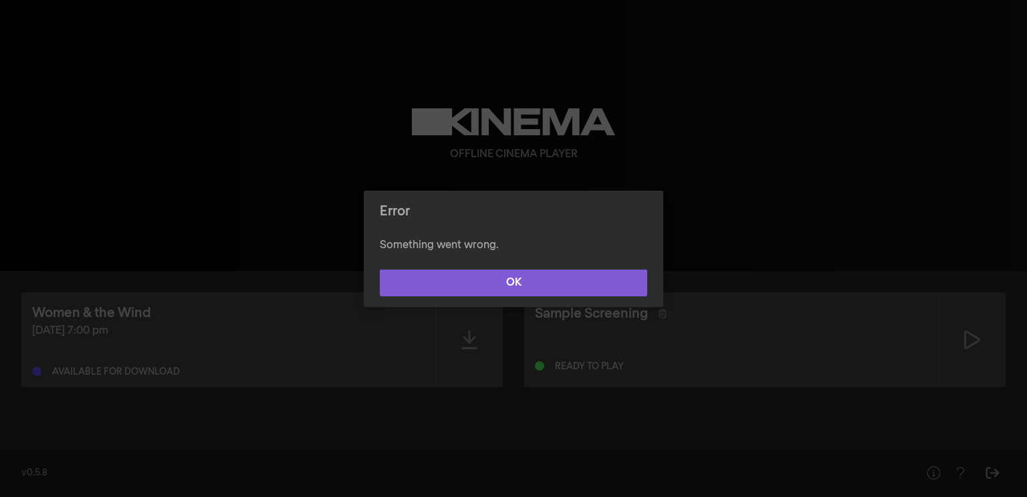
click at [524, 284] on button "OK" at bounding box center [514, 283] width 268 height 27
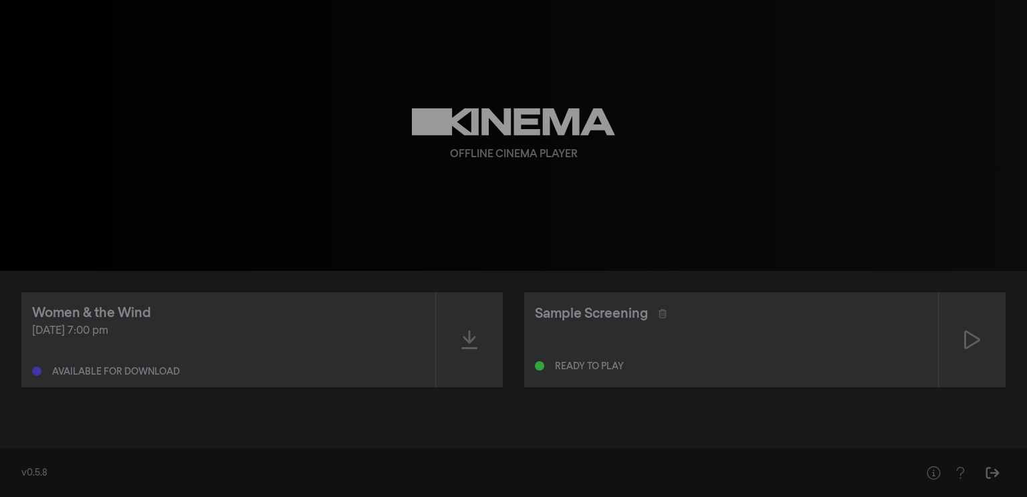
click at [510, 138] on div "Offline Cinema Player" at bounding box center [514, 135] width 482 height 271
click at [996, 467] on icon "Sign Out" at bounding box center [993, 472] width 17 height 13
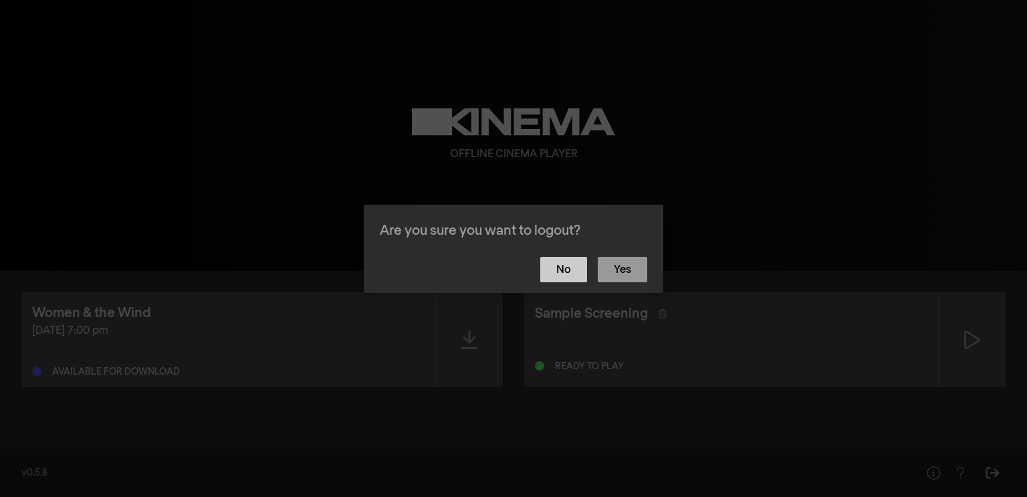
click at [561, 278] on button "No" at bounding box center [563, 269] width 47 height 25
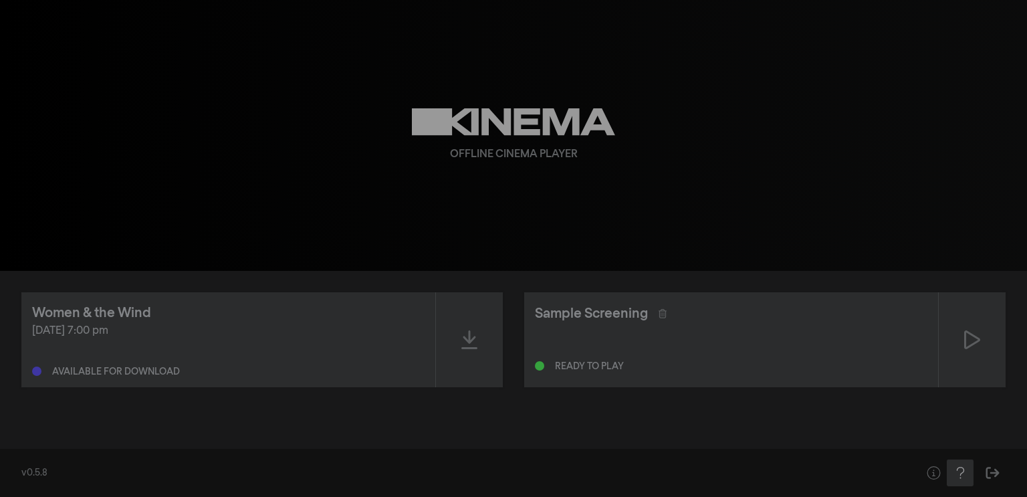
click at [961, 472] on icon "Help" at bounding box center [960, 472] width 17 height 13
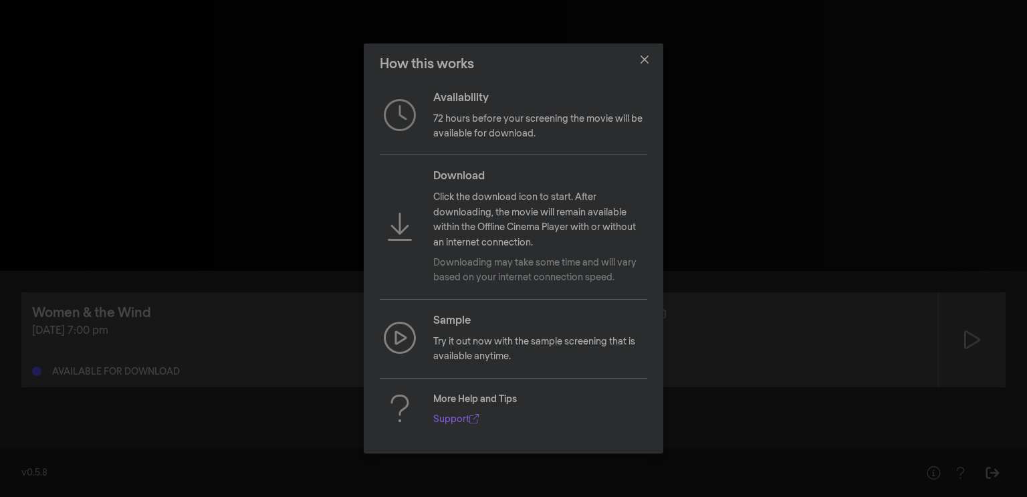
click at [814, 433] on div "How this works Availability 72 hours before your screening the movie will be av…" at bounding box center [513, 248] width 1027 height 497
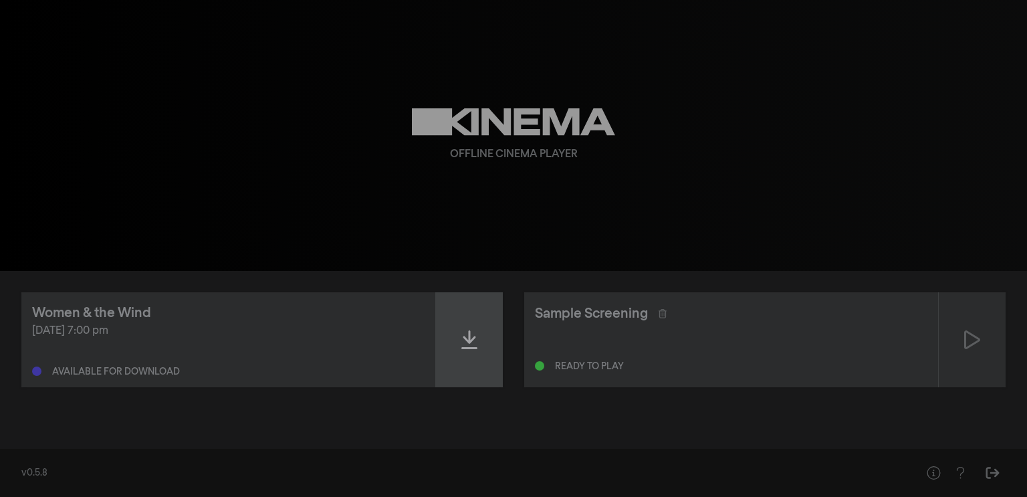
click at [462, 346] on icon at bounding box center [470, 339] width 16 height 21
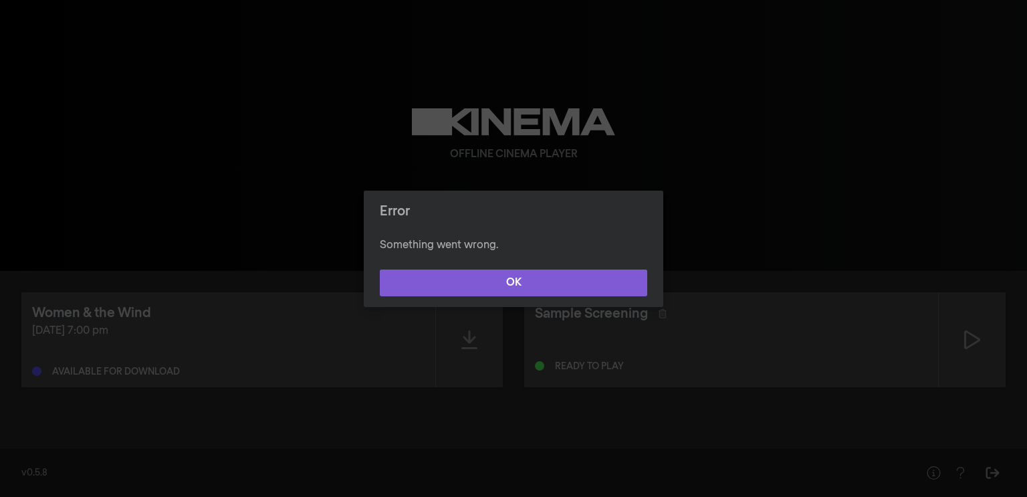
click at [473, 270] on button "OK" at bounding box center [514, 283] width 268 height 27
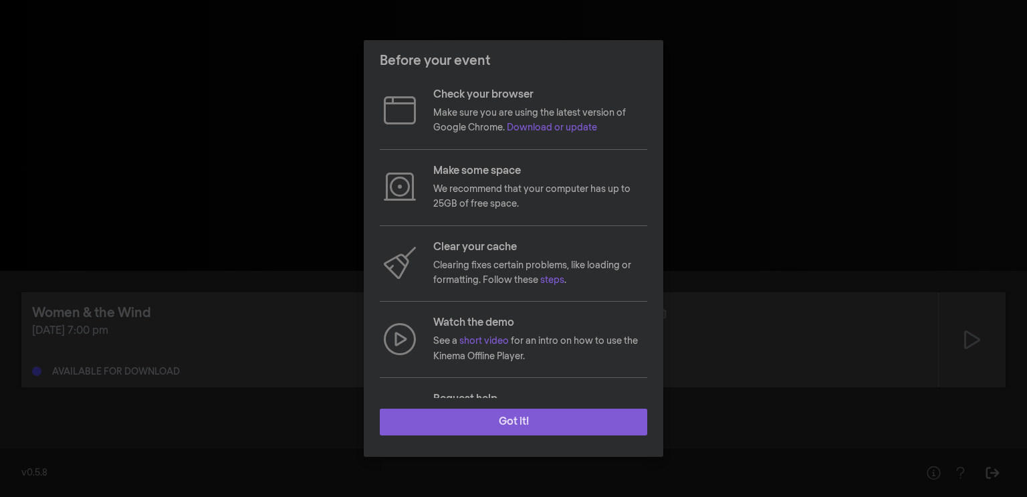
click at [441, 418] on button "Got it!" at bounding box center [514, 422] width 268 height 27
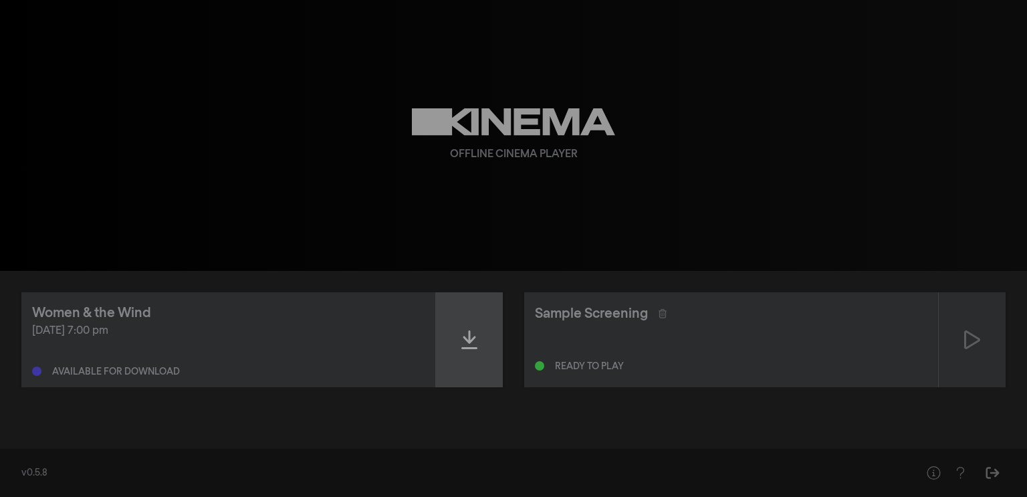
click at [481, 340] on div at bounding box center [469, 339] width 67 height 95
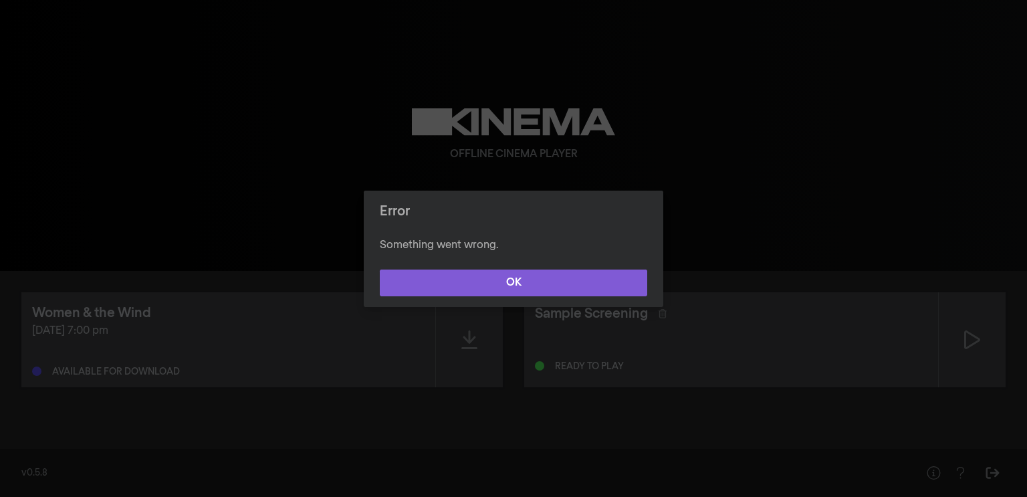
click at [479, 291] on button "OK" at bounding box center [514, 283] width 268 height 27
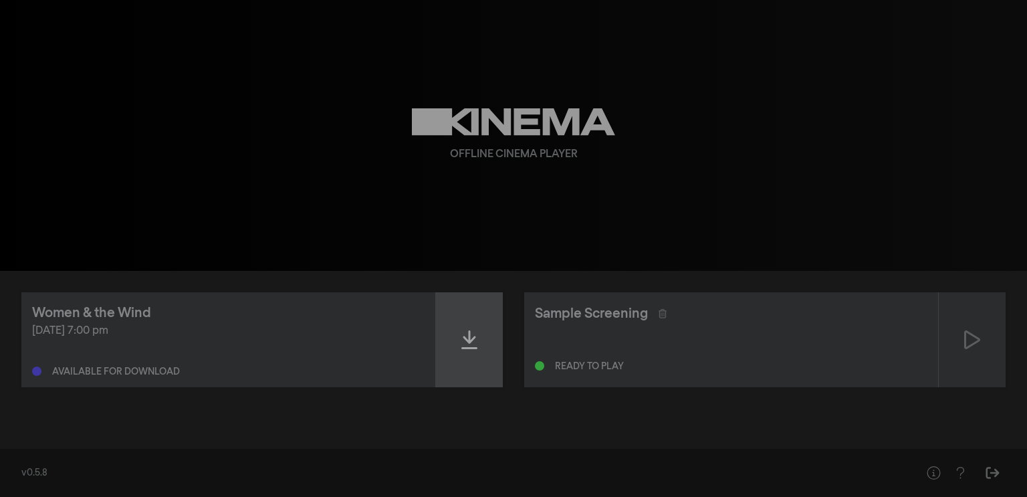
click at [466, 324] on div at bounding box center [469, 339] width 67 height 95
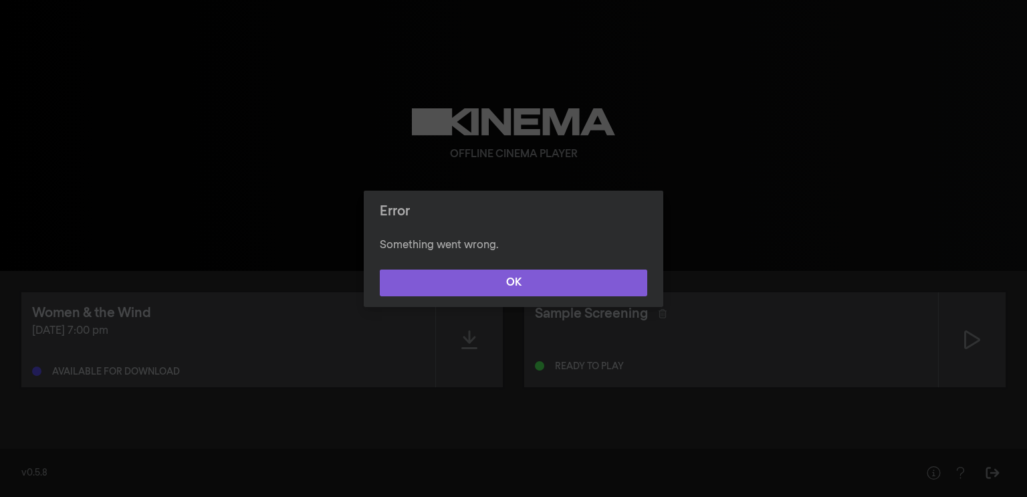
click at [464, 286] on button "OK" at bounding box center [514, 283] width 268 height 27
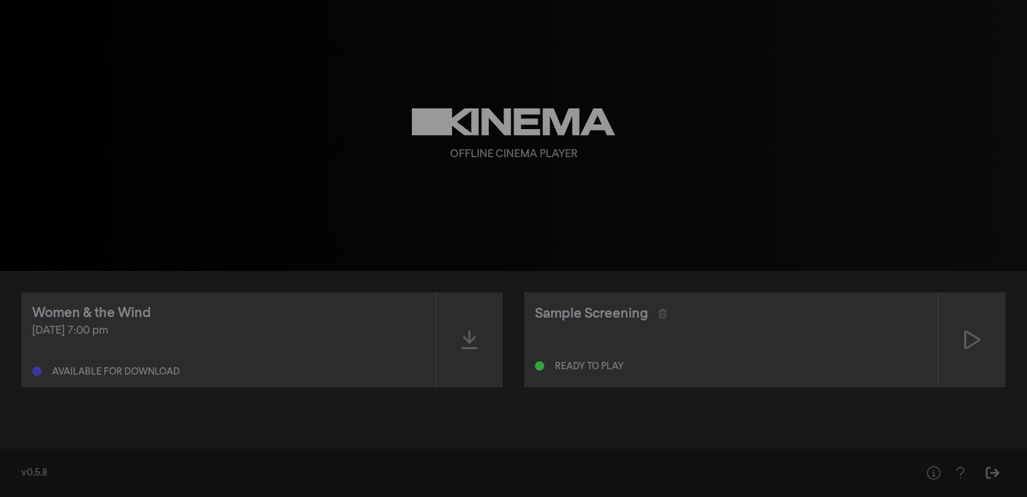
click at [177, 344] on div "Aug 16, 2025 at 7:00 pm Available for download" at bounding box center [228, 350] width 393 height 54
click at [456, 306] on div at bounding box center [469, 339] width 67 height 95
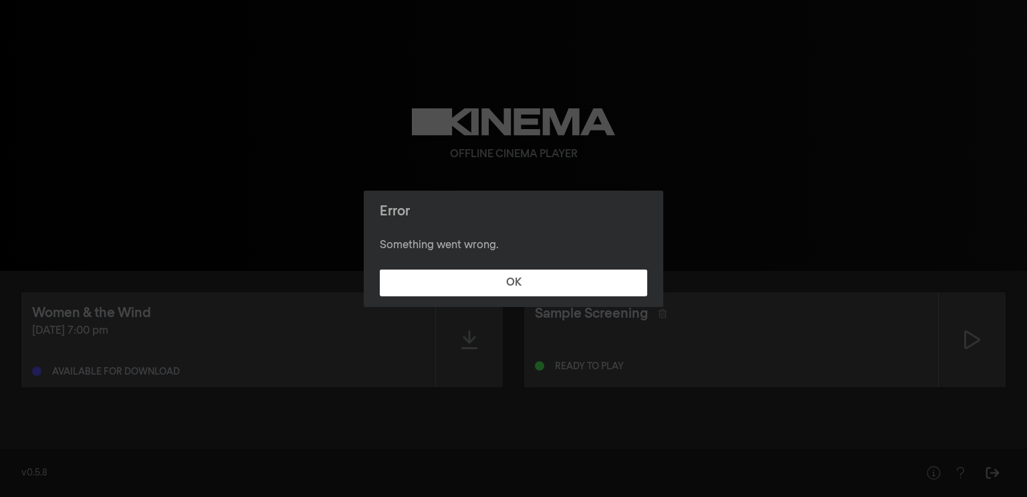
click at [464, 300] on footer "OK" at bounding box center [514, 283] width 300 height 48
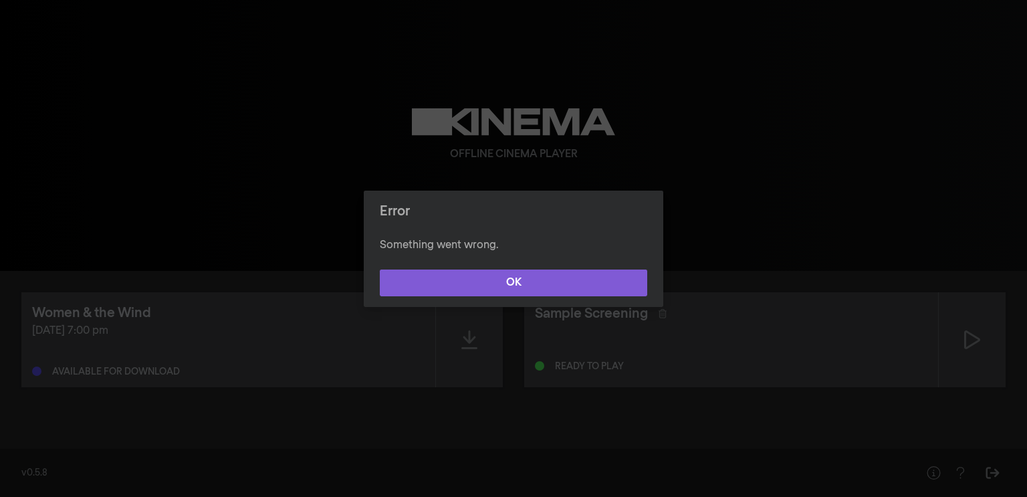
click at [471, 294] on button "OK" at bounding box center [514, 283] width 268 height 27
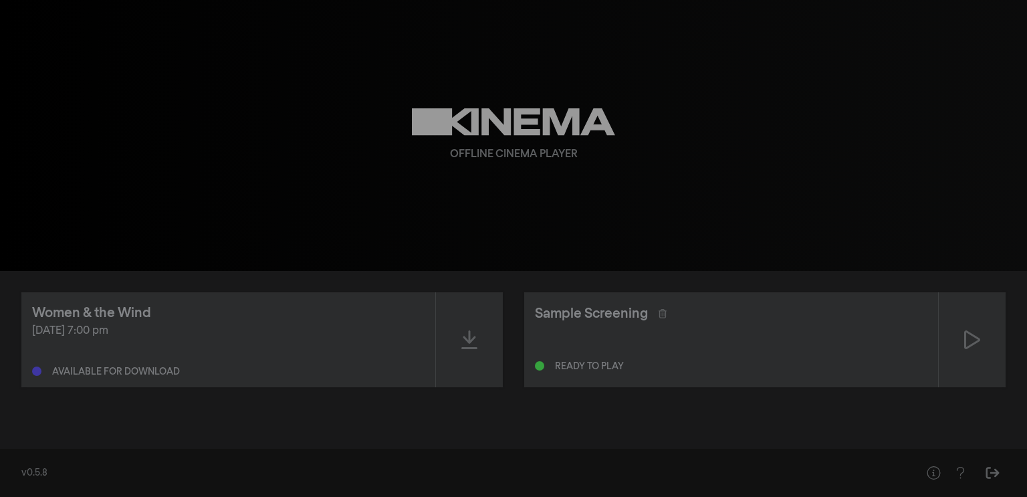
click at [134, 323] on div "[DATE] 7:00 pm" at bounding box center [228, 331] width 393 height 16
click at [114, 338] on div "[DATE] 7:00 pm" at bounding box center [228, 331] width 393 height 16
click at [42, 369] on div at bounding box center [42, 371] width 20 height 9
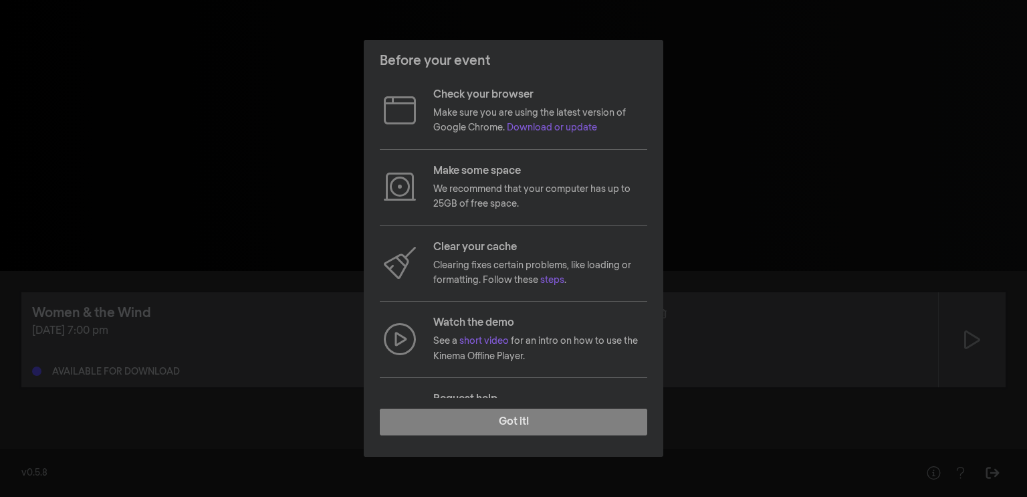
click at [441, 443] on footer "Got it!" at bounding box center [514, 427] width 300 height 59
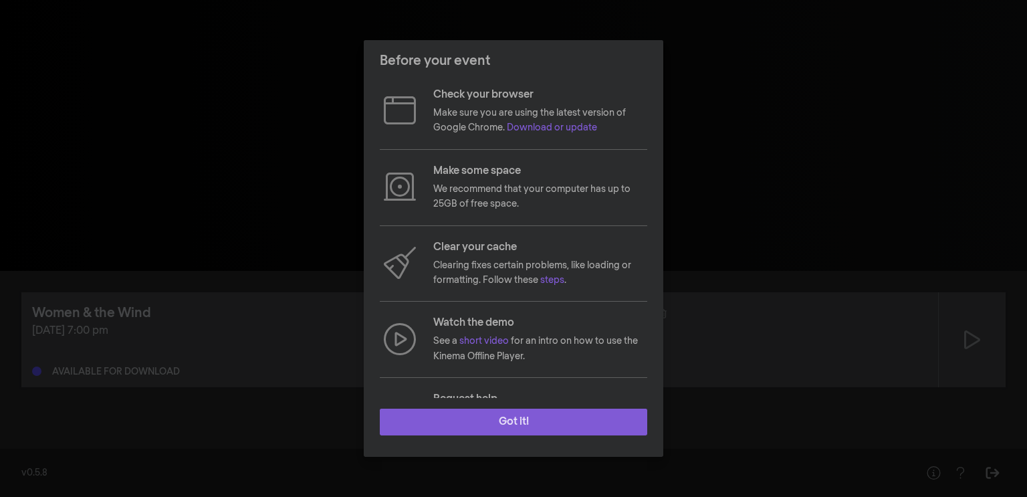
click at [444, 431] on button "Got it!" at bounding box center [514, 422] width 268 height 27
